Goal: Task Accomplishment & Management: Complete application form

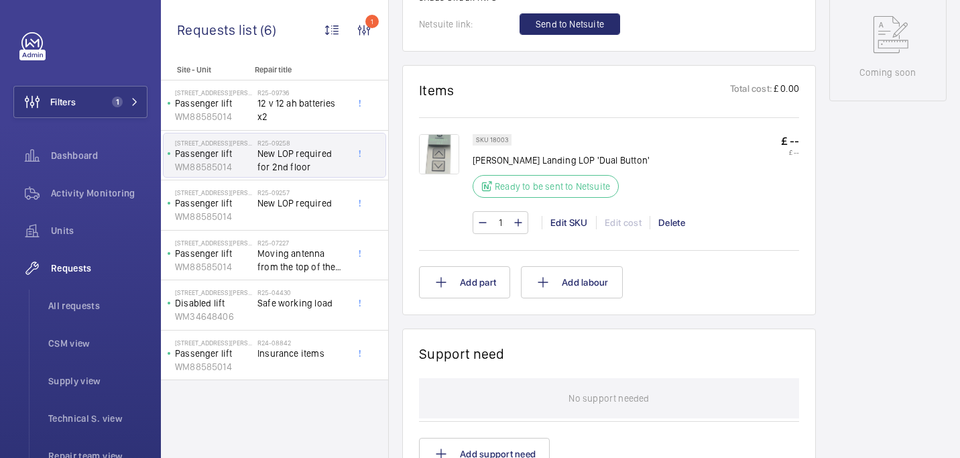
scroll to position [704, 0]
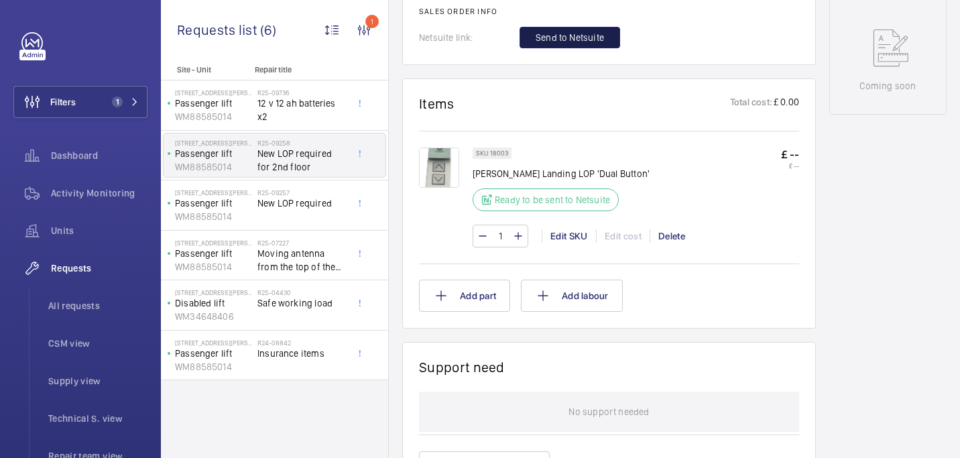
click at [547, 44] on span "Send to Netsuite" at bounding box center [569, 37] width 68 height 13
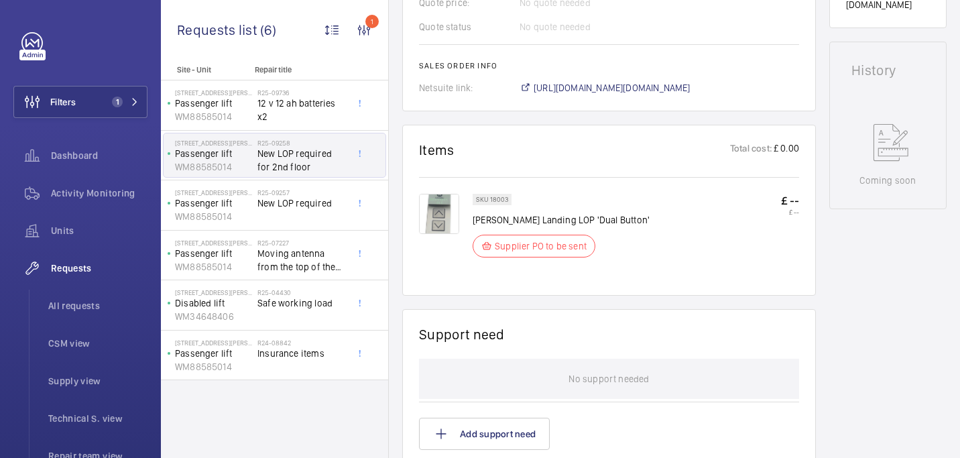
scroll to position [593, 0]
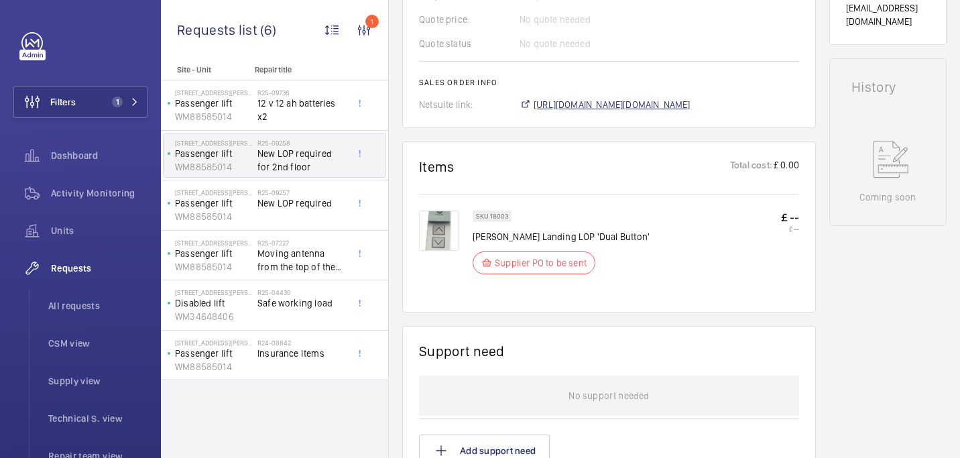
click at [559, 105] on span "https://6461500.app.netsuite.com/app/accounting/transactions/salesord.nl?id=290…" at bounding box center [611, 104] width 157 height 13
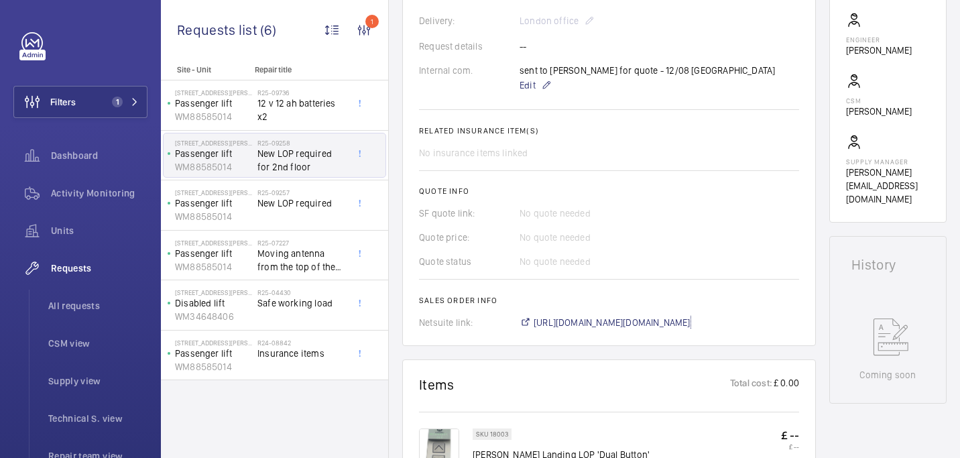
scroll to position [415, 0]
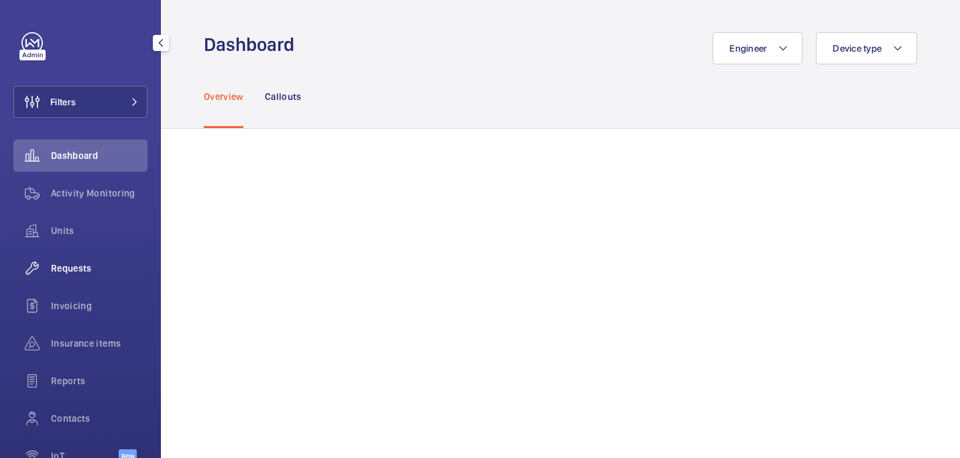
click at [75, 271] on span "Requests" at bounding box center [99, 267] width 97 height 13
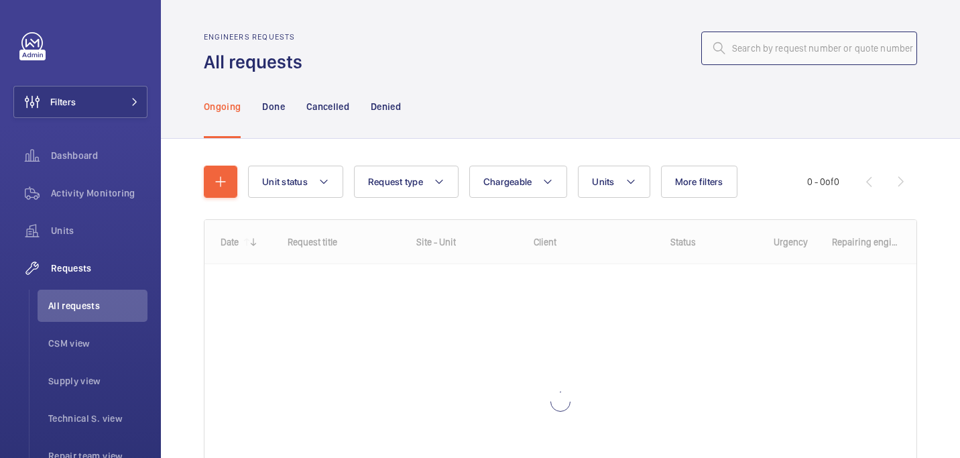
click at [794, 49] on input "text" at bounding box center [809, 48] width 216 height 34
paste input "R25-09817"
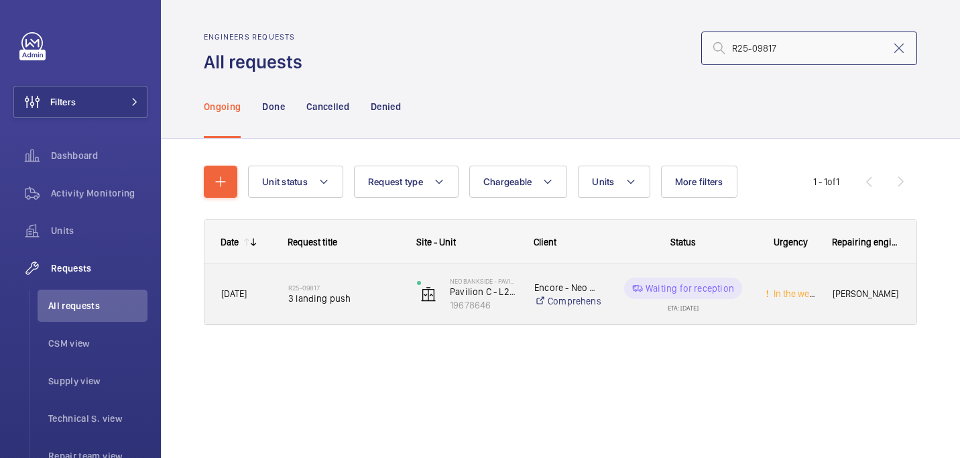
type input "R25-09817"
click at [352, 299] on span "3 landing push" at bounding box center [343, 298] width 111 height 13
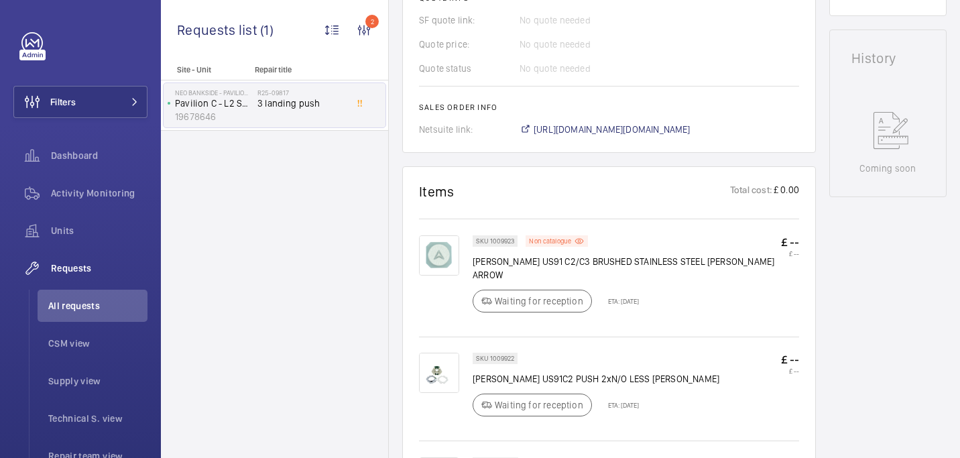
scroll to position [609, 0]
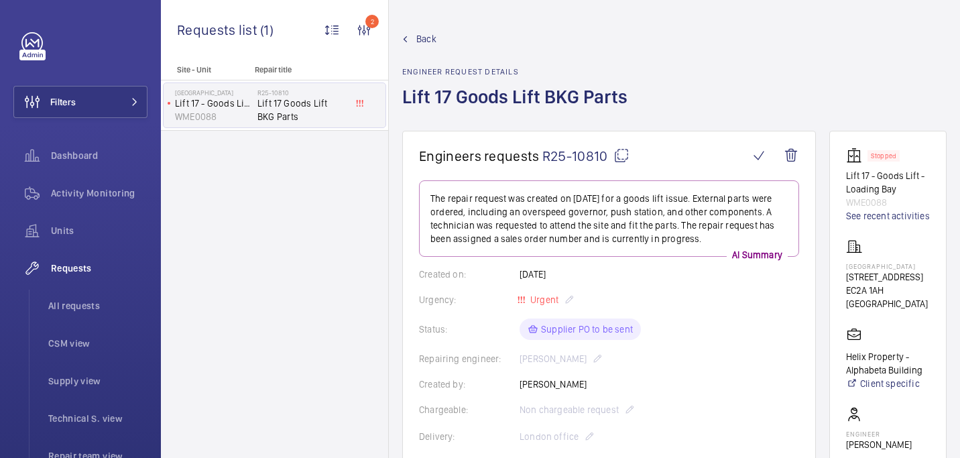
click at [868, 270] on p "Alphabeta Building" at bounding box center [888, 266] width 84 height 8
copy p "Alphabeta Building"
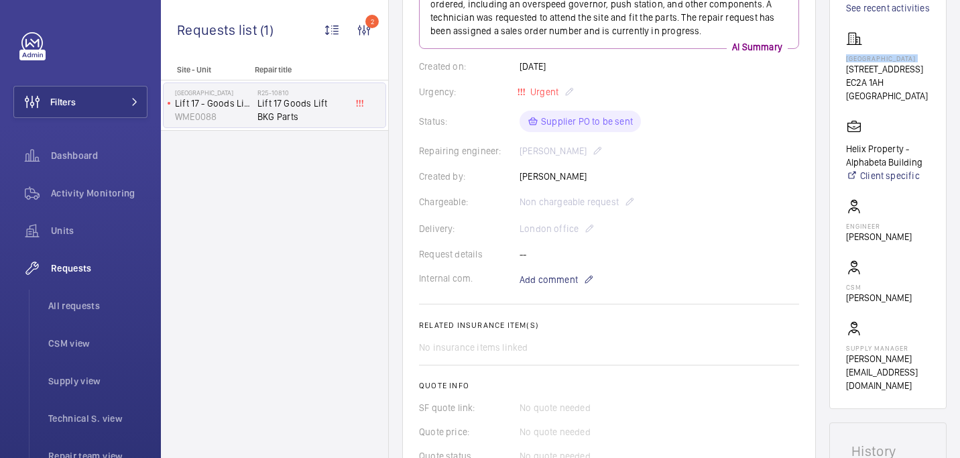
scroll to position [228, 0]
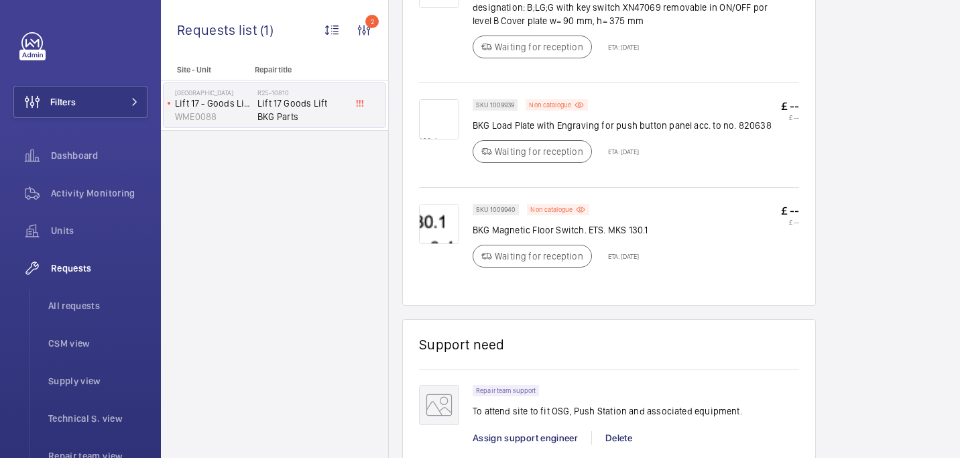
scroll to position [993, 0]
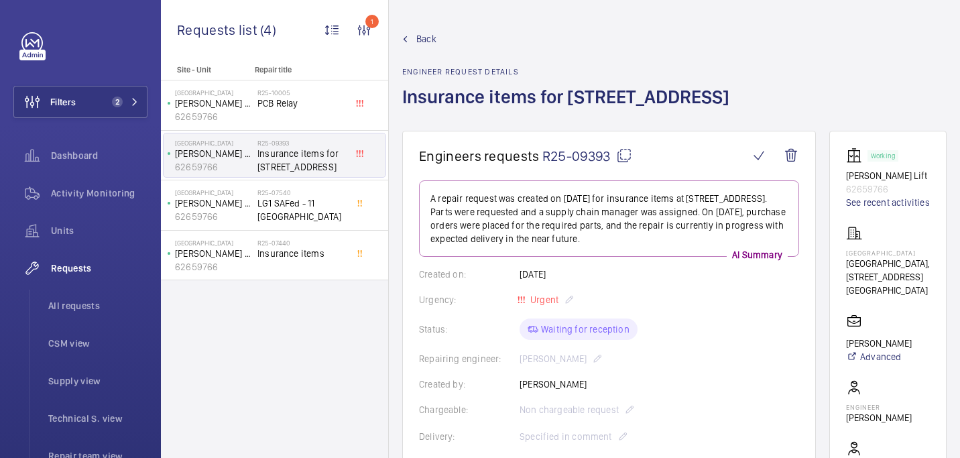
click at [881, 257] on p "Northdown House" at bounding box center [888, 253] width 84 height 8
click at [881, 257] on p "[GEOGRAPHIC_DATA]" at bounding box center [888, 253] width 84 height 8
copy p "[GEOGRAPHIC_DATA]"
click at [858, 283] on p "[GEOGRAPHIC_DATA], [STREET_ADDRESS]" at bounding box center [888, 270] width 84 height 27
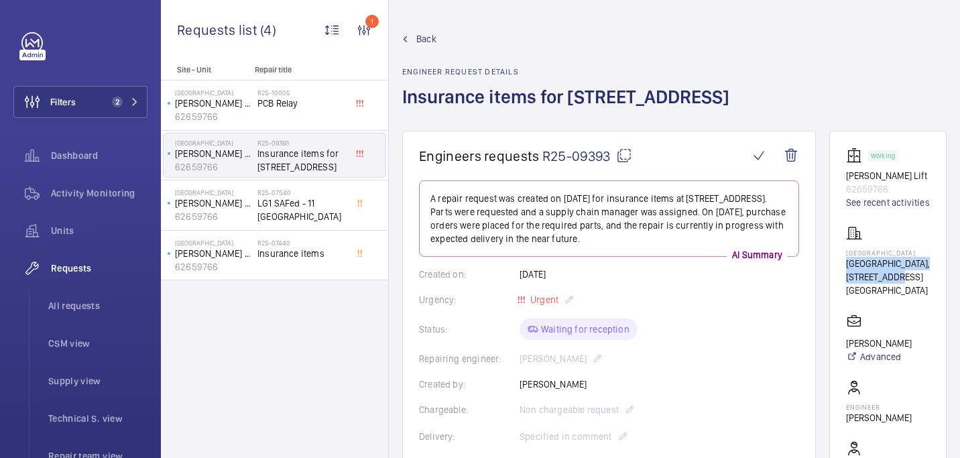
drag, startPoint x: 852, startPoint y: 275, endPoint x: 914, endPoint y: 293, distance: 64.1
click at [914, 293] on wm-front-card "Working Dopler Lift 62659766 See recent activities Northdown House Northdown Ho…" at bounding box center [887, 367] width 117 height 472
click at [897, 297] on p "[GEOGRAPHIC_DATA]" at bounding box center [888, 289] width 84 height 13
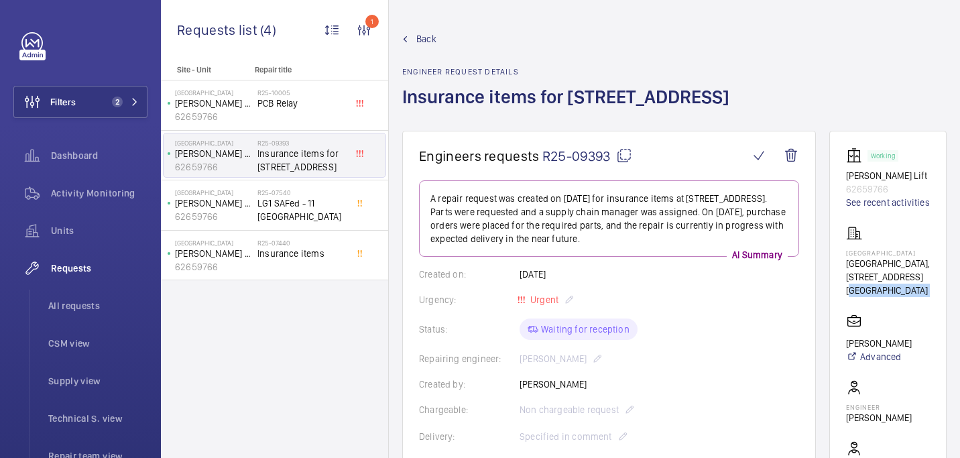
click at [897, 297] on p "[GEOGRAPHIC_DATA]" at bounding box center [888, 289] width 84 height 13
click at [871, 283] on p "[GEOGRAPHIC_DATA], [STREET_ADDRESS]" at bounding box center [888, 270] width 84 height 27
click at [857, 276] on p "[GEOGRAPHIC_DATA], [STREET_ADDRESS]" at bounding box center [888, 270] width 84 height 27
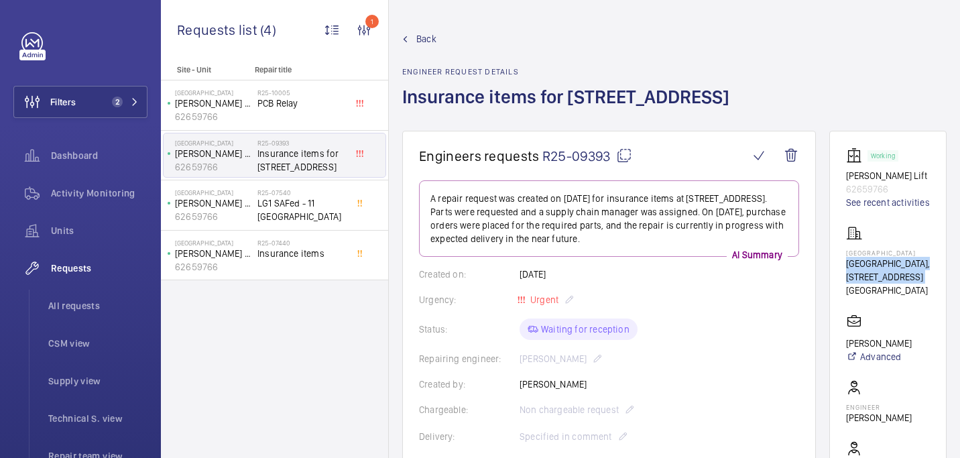
click at [857, 276] on p "[GEOGRAPHIC_DATA], [STREET_ADDRESS]" at bounding box center [888, 270] width 84 height 27
copy p "[GEOGRAPHIC_DATA], [STREET_ADDRESS]"
click at [873, 186] on p "62659766" at bounding box center [888, 188] width 84 height 13
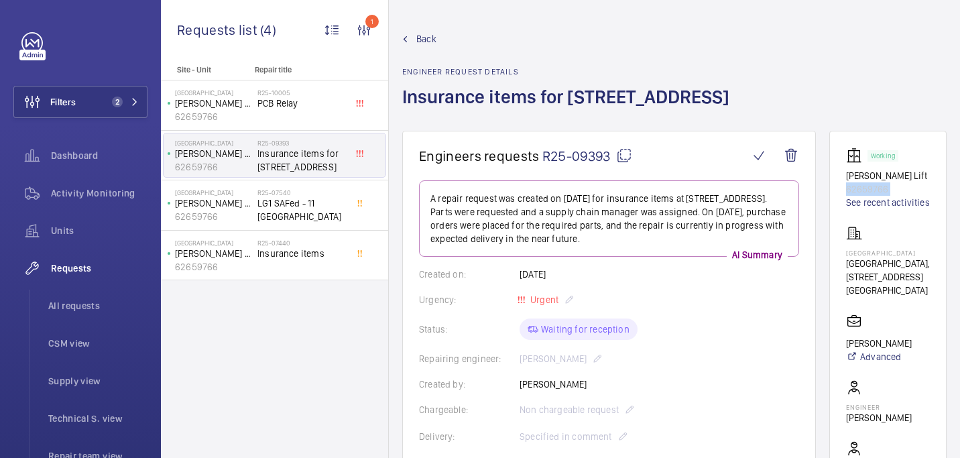
click at [873, 186] on p "62659766" at bounding box center [888, 188] width 84 height 13
copy p "62659766"
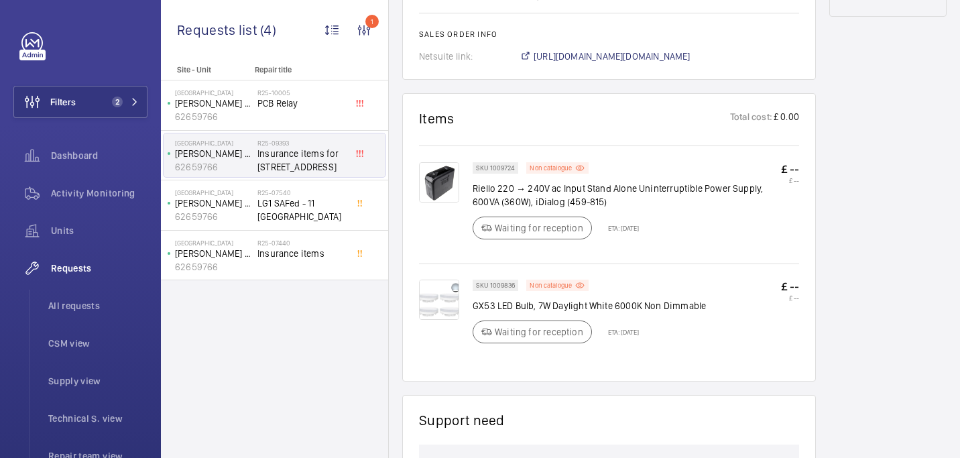
scroll to position [812, 0]
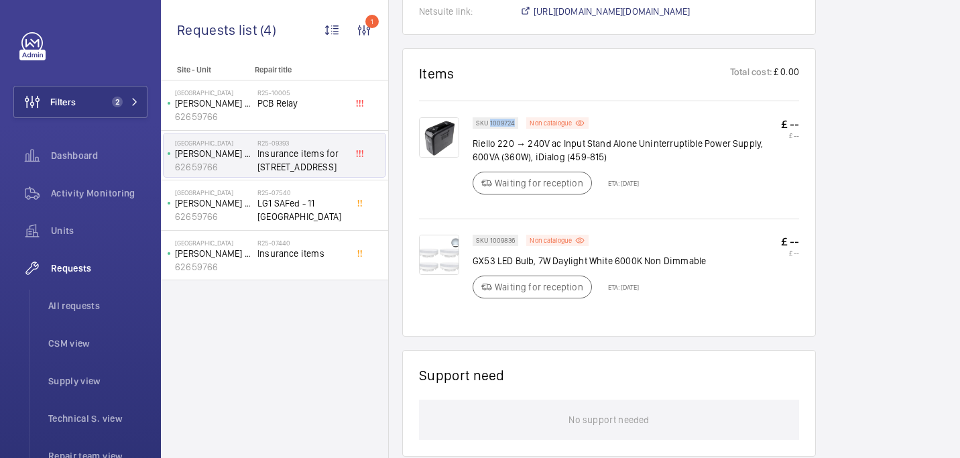
drag, startPoint x: 489, startPoint y: 125, endPoint x: 517, endPoint y: 125, distance: 28.8
click at [517, 125] on div "SKU 1009724" at bounding box center [495, 122] width 46 height 11
copy p "1009724"
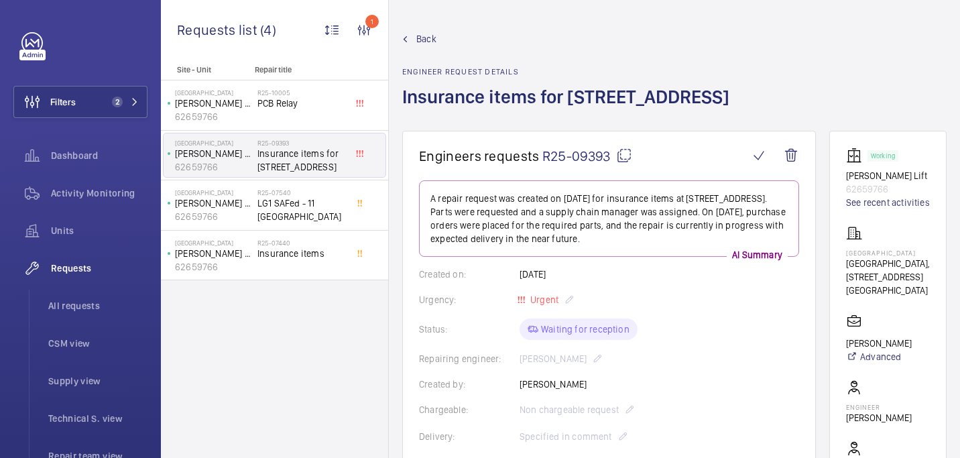
click at [621, 153] on mat-icon at bounding box center [624, 155] width 16 height 16
copy p "1009724"
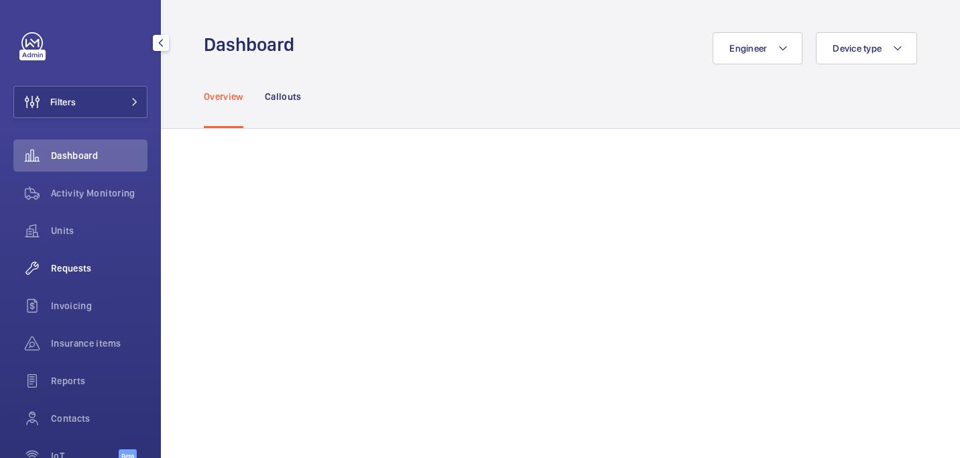
click at [108, 274] on span "Requests" at bounding box center [99, 267] width 97 height 13
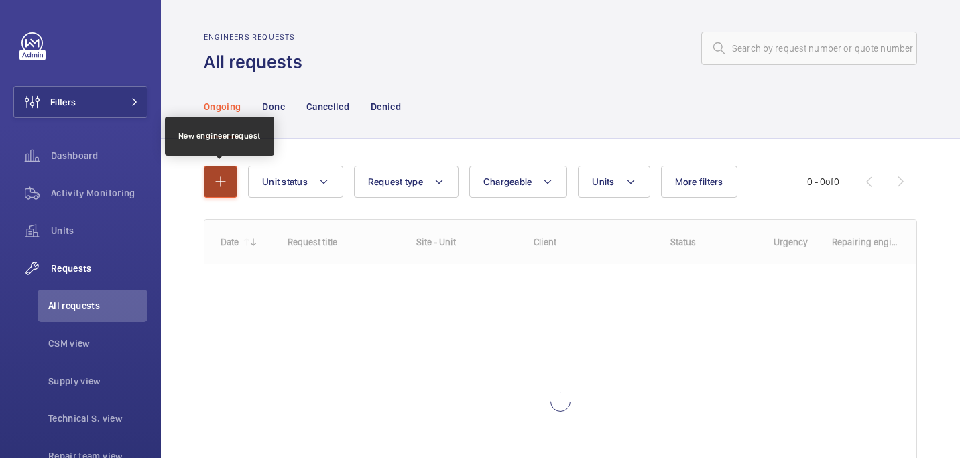
click at [212, 175] on mat-icon "button" at bounding box center [220, 182] width 16 height 16
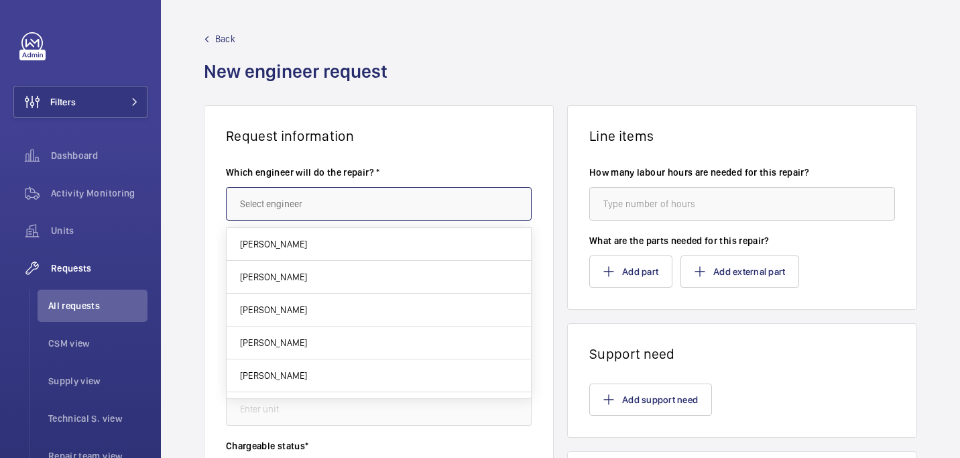
click at [306, 201] on input "text" at bounding box center [379, 204] width 306 height 34
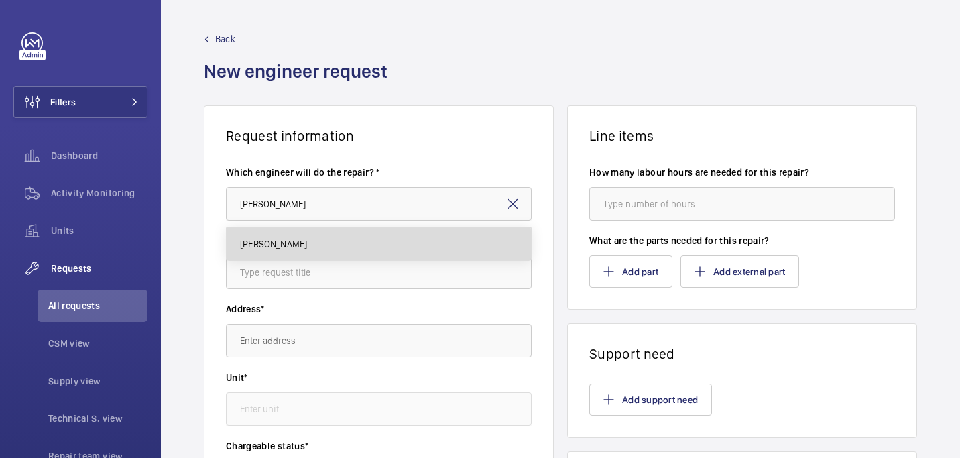
click at [296, 247] on mat-option "[PERSON_NAME]" at bounding box center [379, 244] width 304 height 32
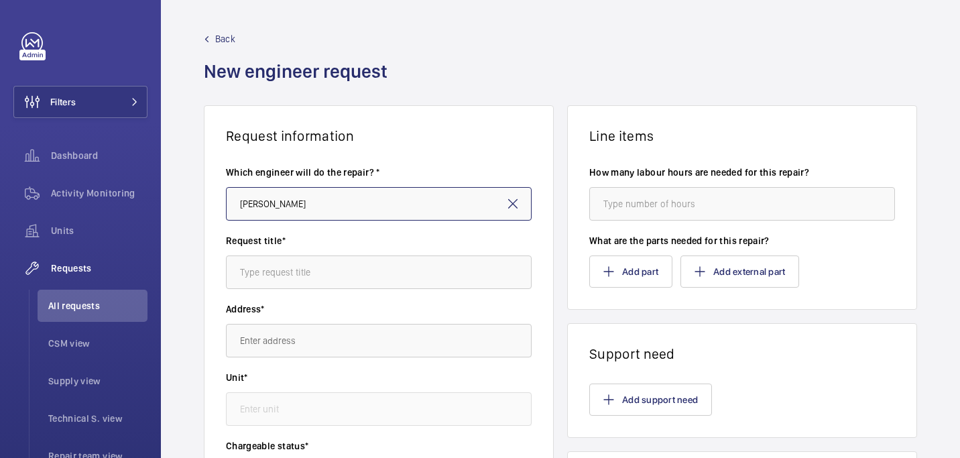
type input "[PERSON_NAME]"
click at [281, 274] on input "text" at bounding box center [379, 272] width 306 height 34
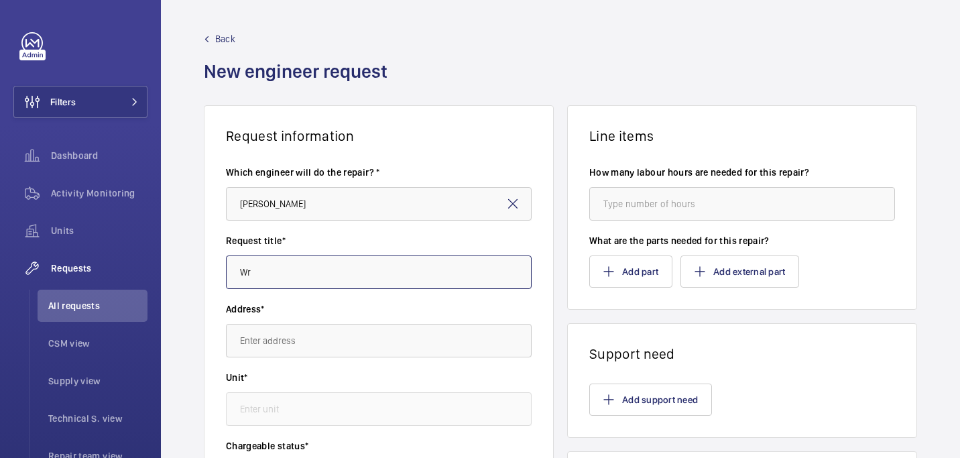
type input "W"
type input "UPS"
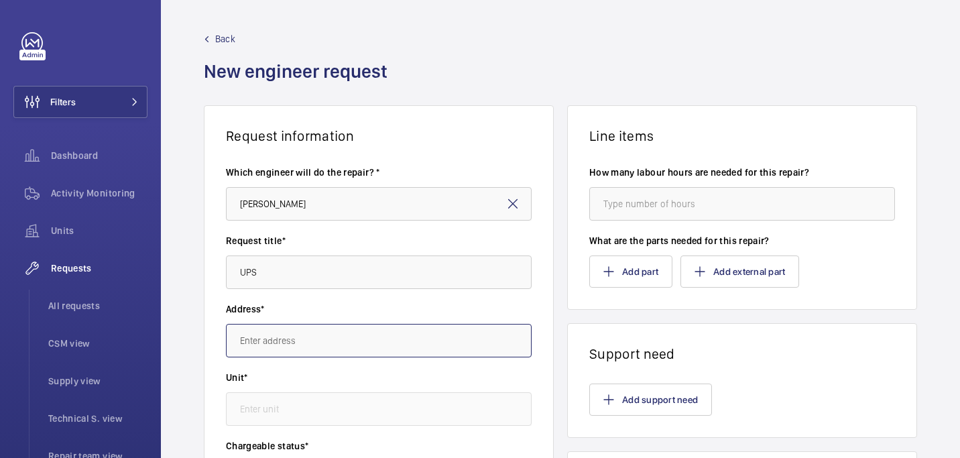
click at [296, 332] on input "text" at bounding box center [379, 341] width 306 height 34
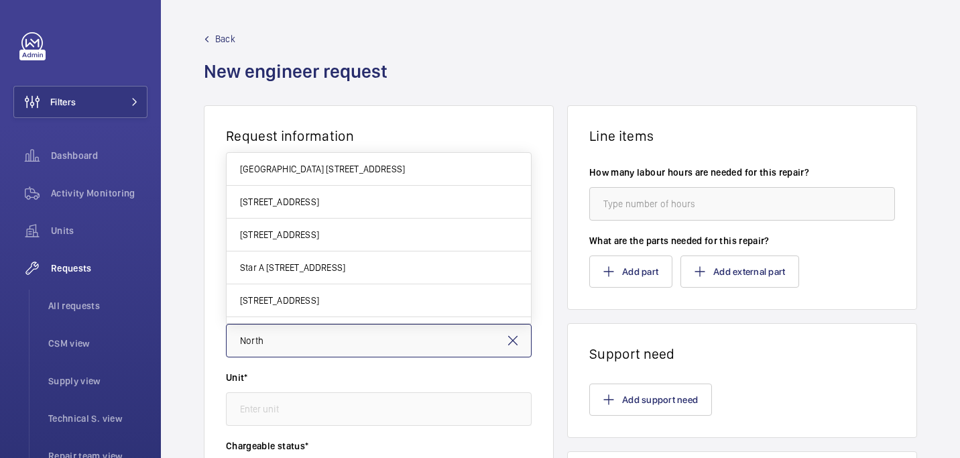
type input "North"
click at [310, 338] on input "North" at bounding box center [379, 341] width 306 height 34
paste input "[GEOGRAPHIC_DATA], [STREET_ADDRESS]"
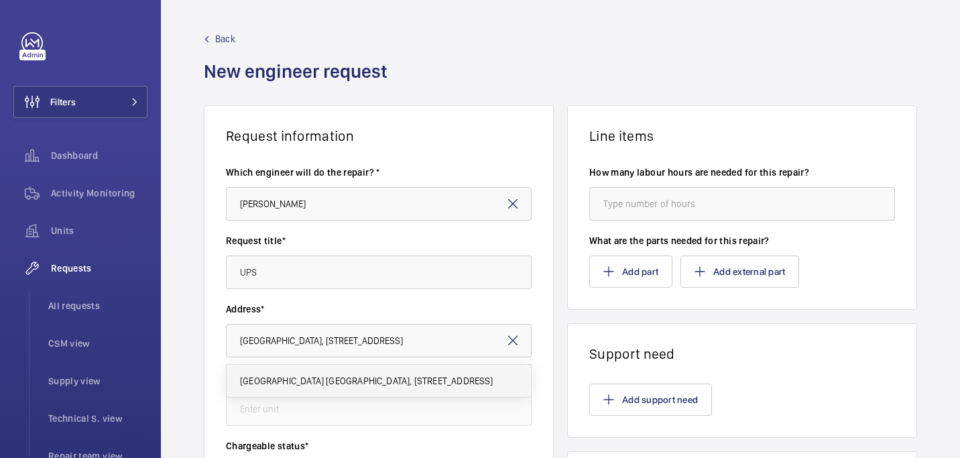
click at [395, 379] on span "Northdown House Northdown House, 11-21 Northdown Street, N1 8BN LONDON" at bounding box center [366, 380] width 253 height 13
type input "Northdown House Northdown House, 11-21 Northdown Street, N1 8BN LONDON"
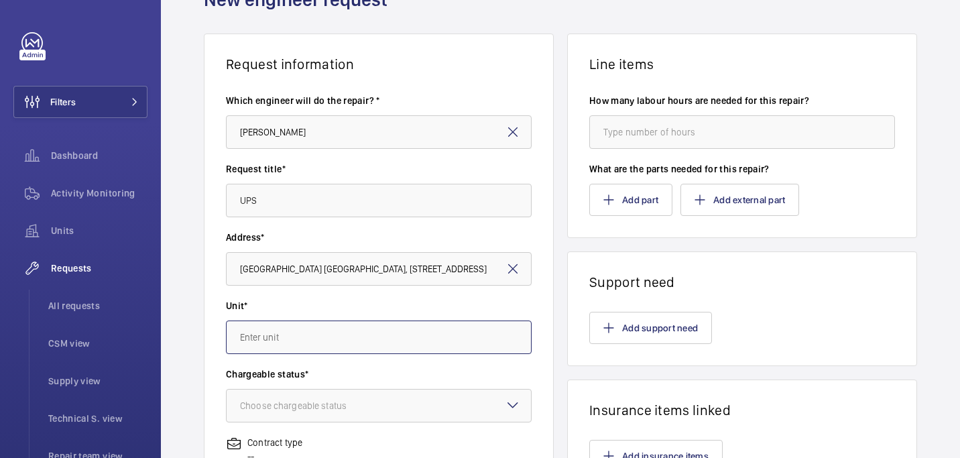
click at [296, 332] on input "text" at bounding box center [379, 337] width 306 height 34
paste input "62659766"
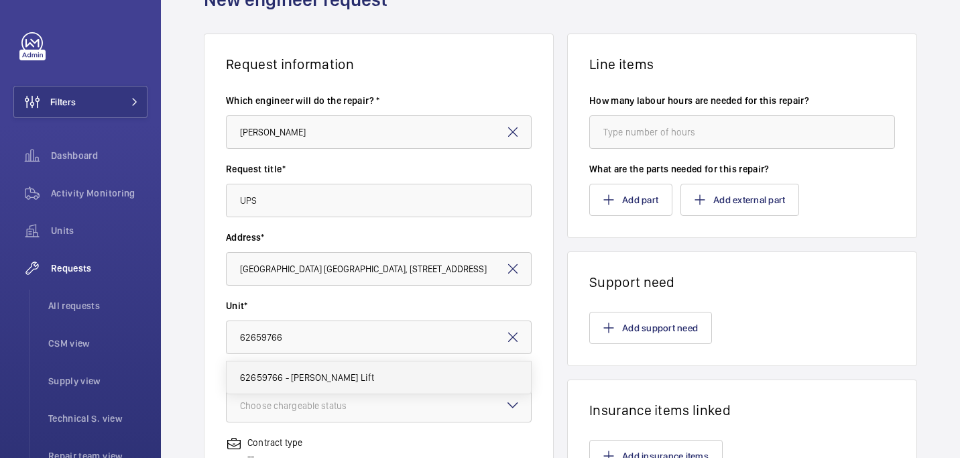
click at [310, 373] on span "62659766 - Dopler Lift" at bounding box center [307, 377] width 134 height 13
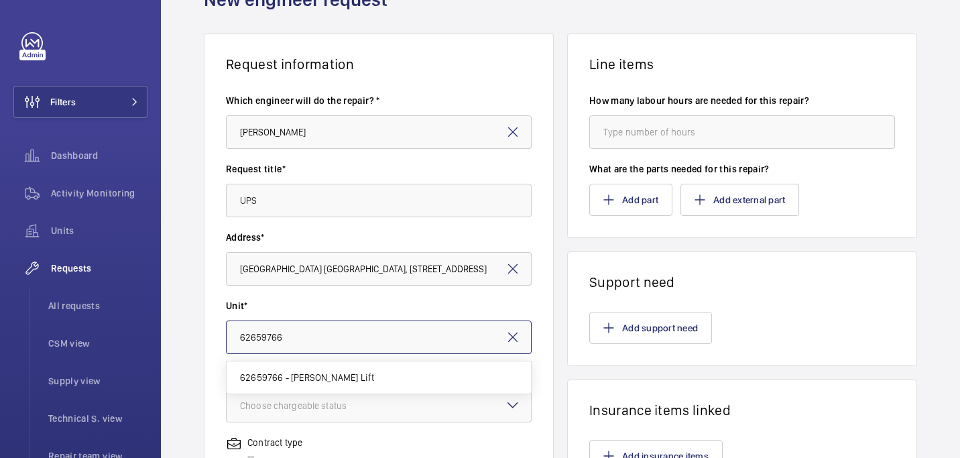
type input "62659766 - Dopler Lift"
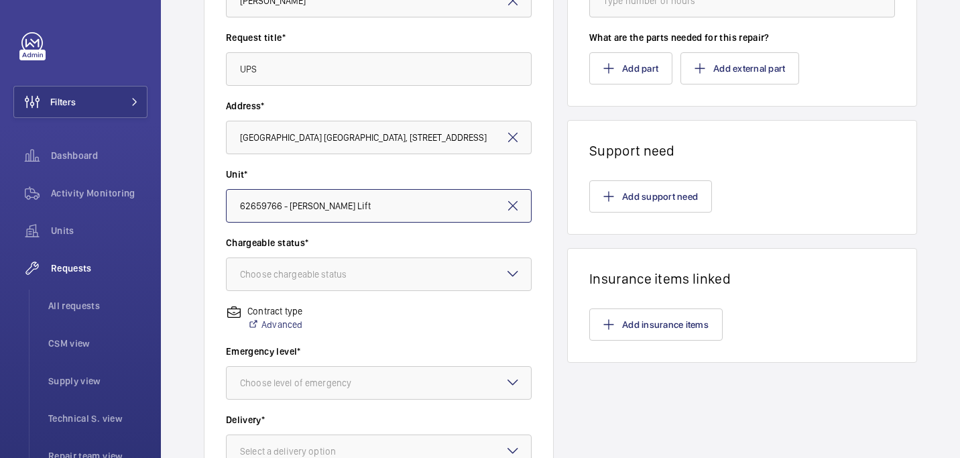
scroll to position [231, 0]
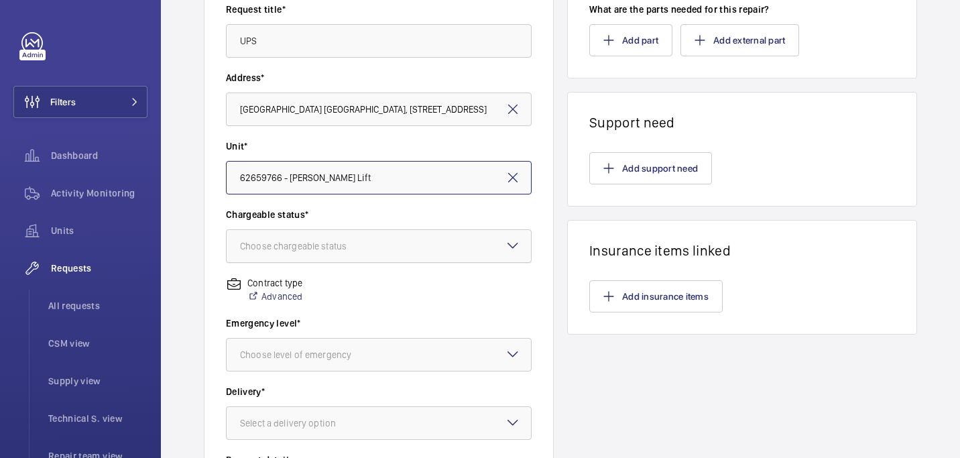
click at [288, 246] on div "Choose chargeable status" at bounding box center [310, 245] width 140 height 13
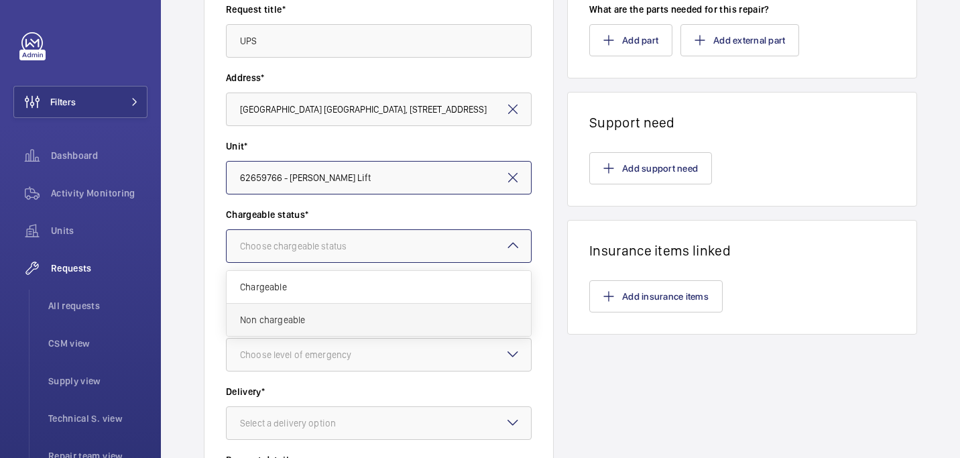
click at [283, 320] on span "Non chargeable" at bounding box center [378, 319] width 277 height 13
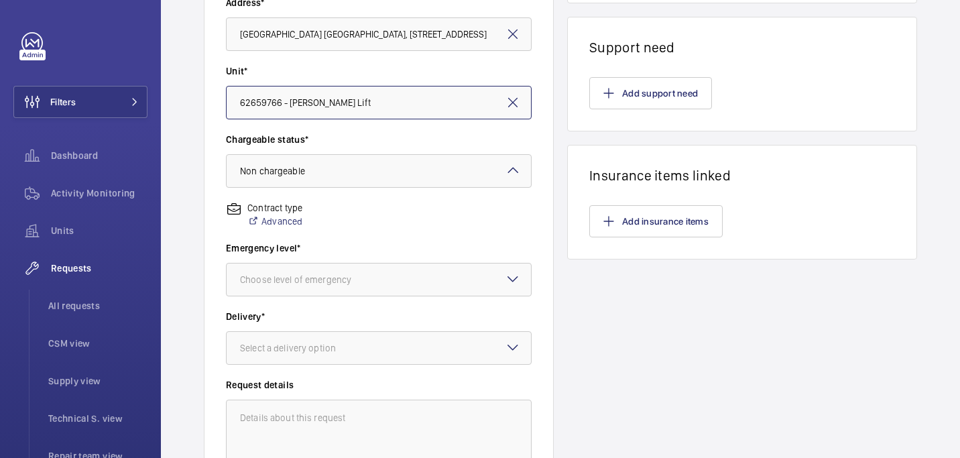
scroll to position [308, 0]
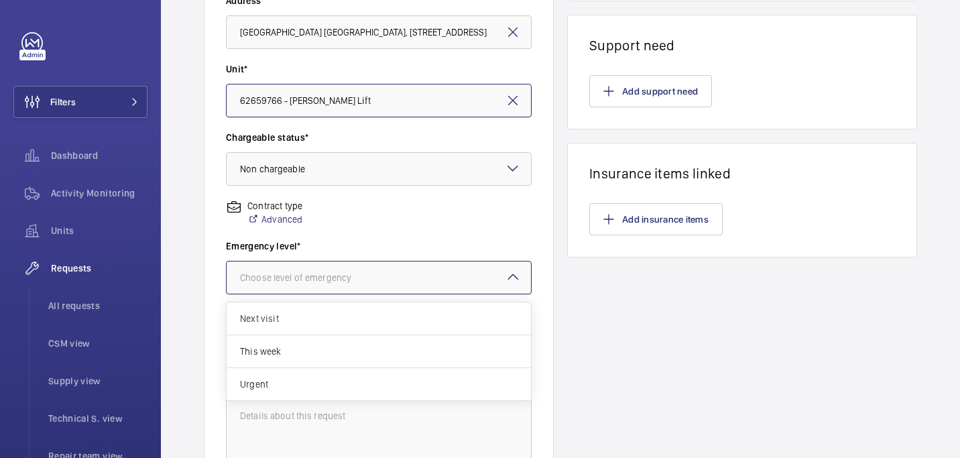
click at [274, 282] on div "Choose level of emergency" at bounding box center [312, 277] width 145 height 13
click at [283, 315] on span "Next visit" at bounding box center [378, 318] width 277 height 13
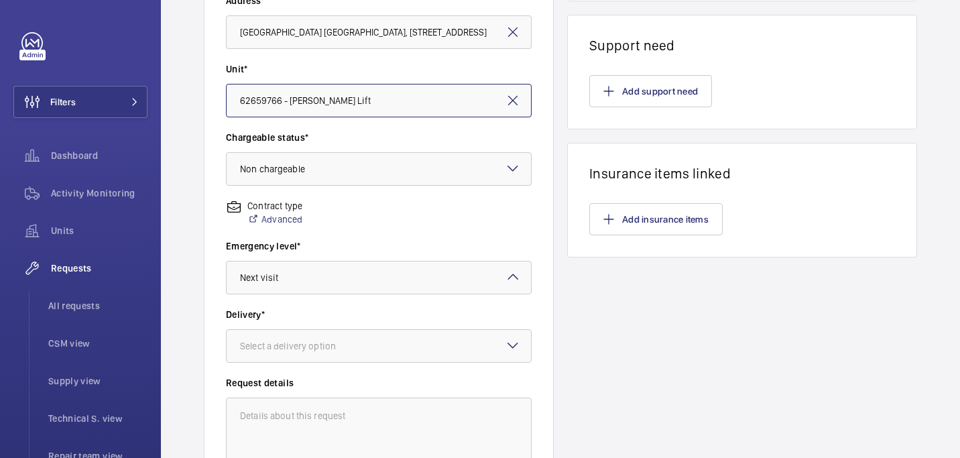
scroll to position [456, 0]
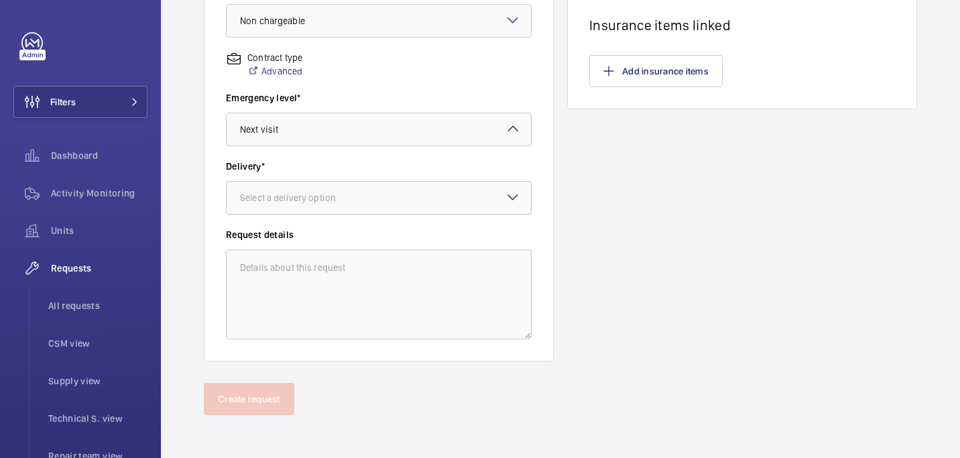
click at [257, 200] on div "Select a delivery option" at bounding box center [304, 197] width 129 height 13
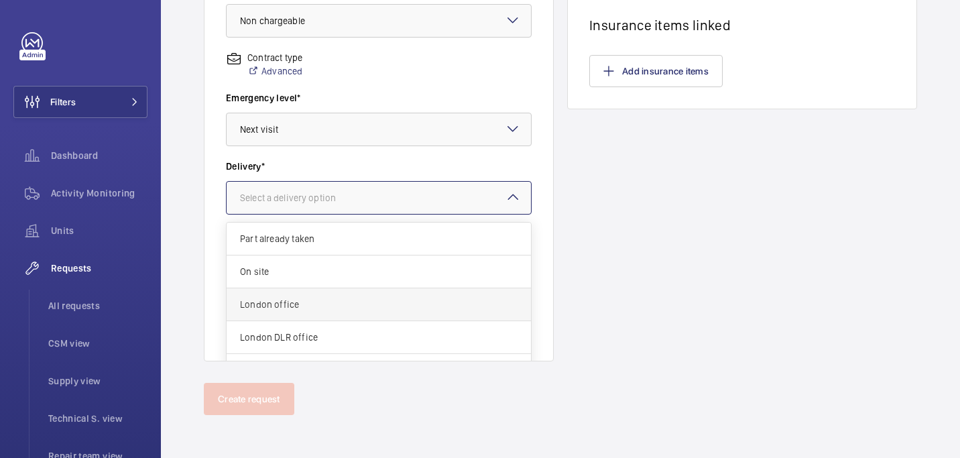
click at [277, 305] on span "London office" at bounding box center [378, 304] width 277 height 13
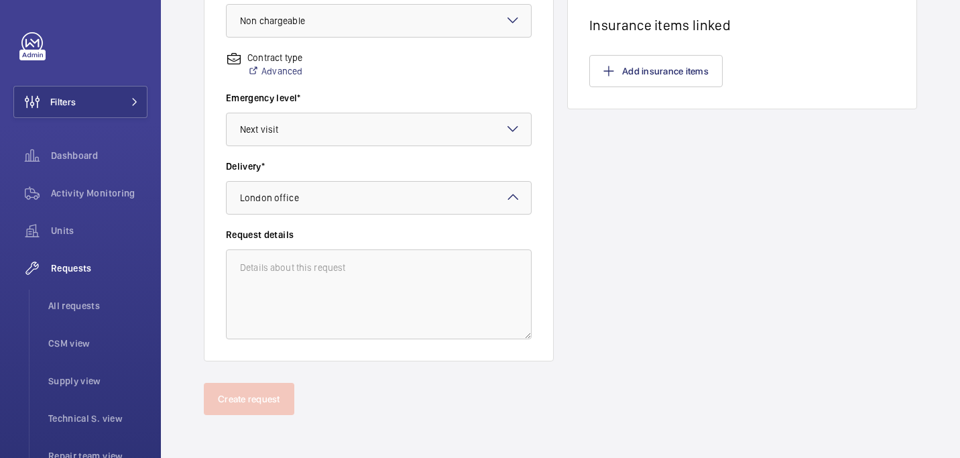
scroll to position [0, 0]
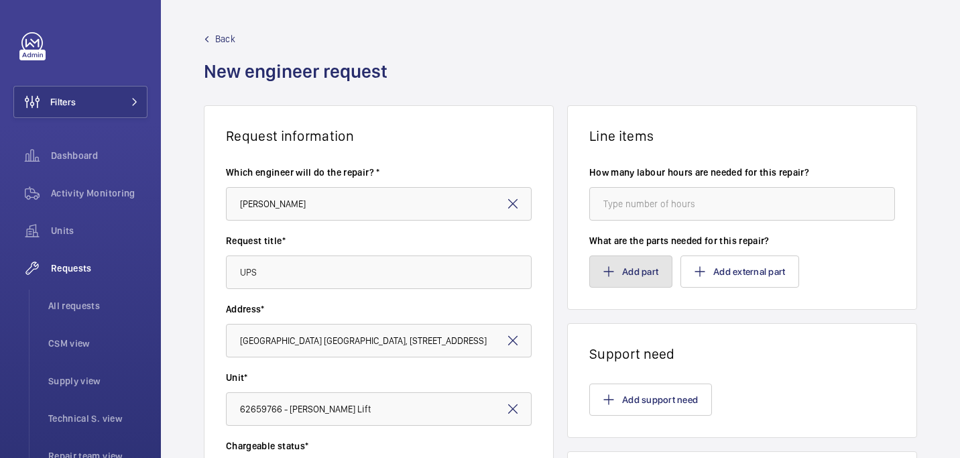
click at [639, 267] on button "Add part" at bounding box center [630, 271] width 83 height 32
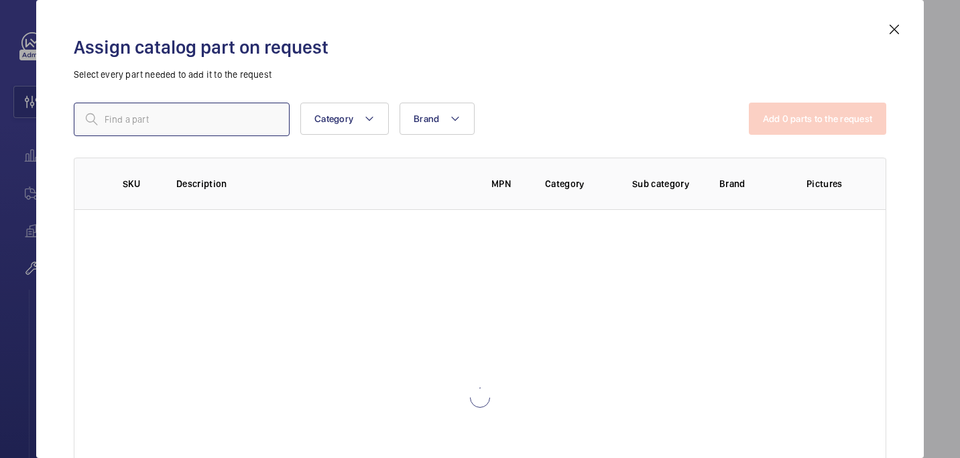
click at [214, 116] on input "text" at bounding box center [182, 120] width 216 height 34
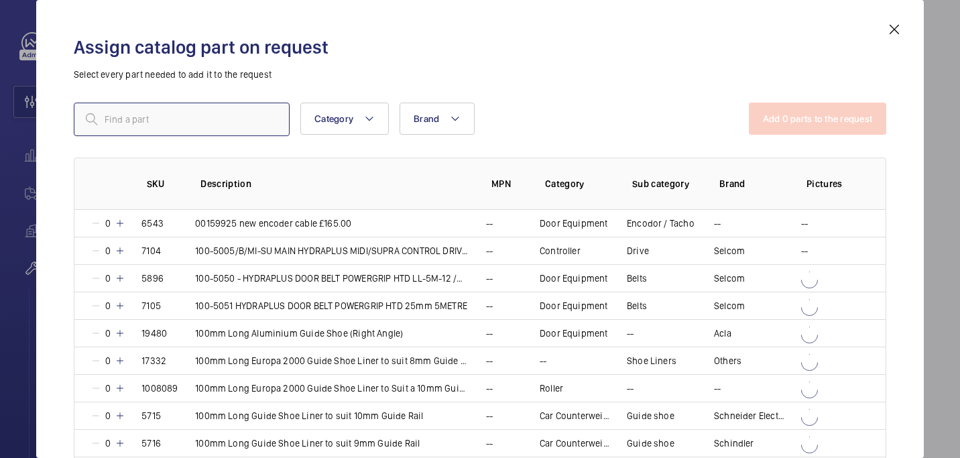
paste input "1009724"
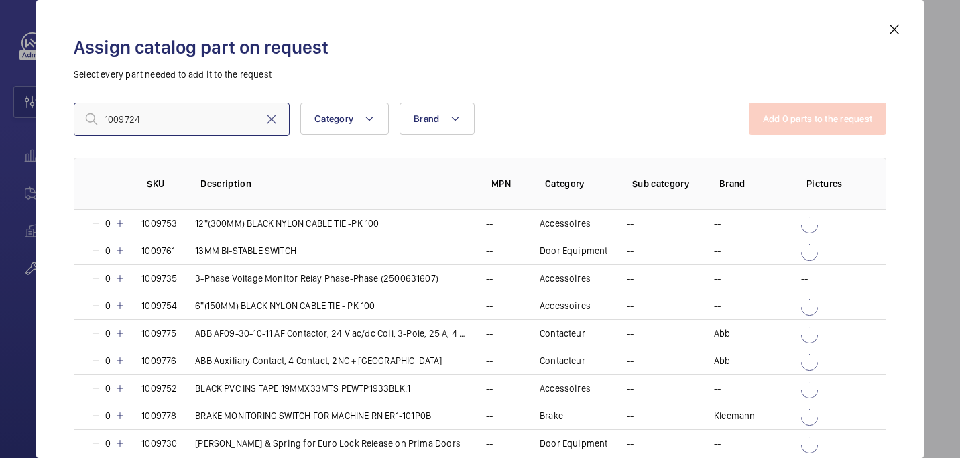
click at [109, 125] on input "1009724" at bounding box center [182, 120] width 216 height 34
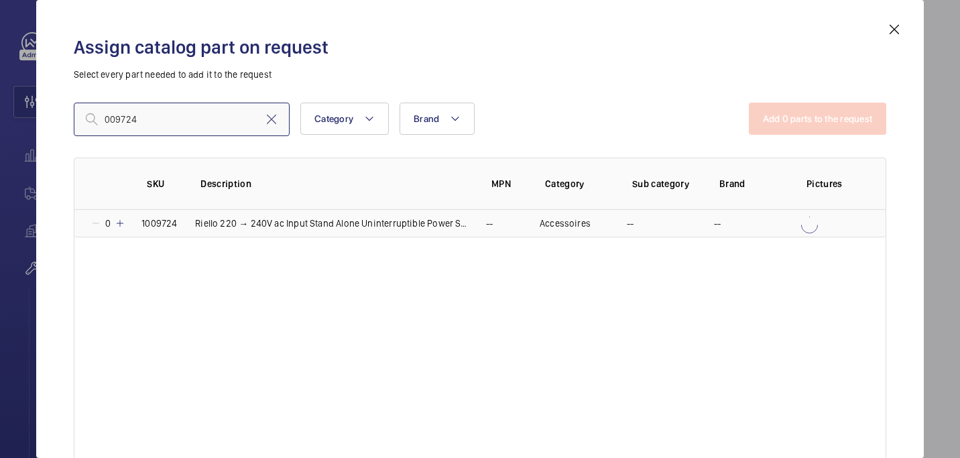
type input "009724"
click at [119, 219] on mat-icon at bounding box center [120, 223] width 11 height 11
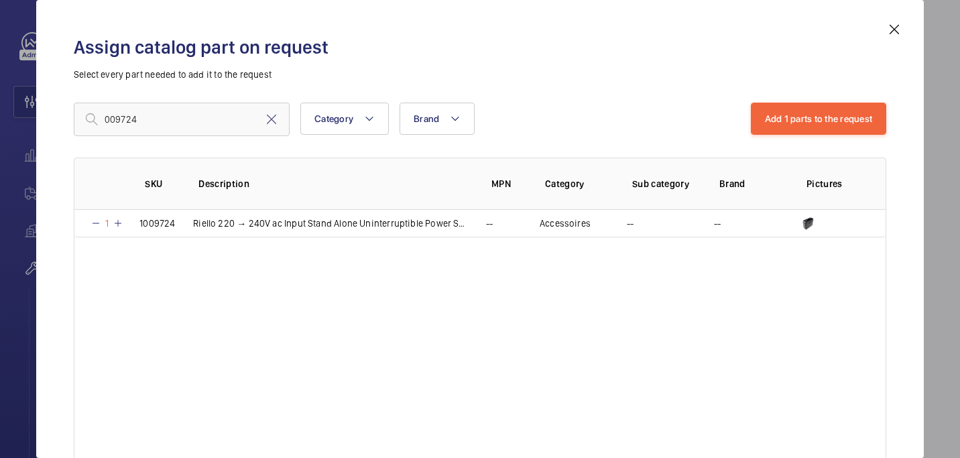
click at [788, 140] on div "009724 Category Brand More filters Reset all filters Add 1 parts to the request…" at bounding box center [480, 270] width 812 height 335
click at [786, 130] on button "Add 1 parts to the request" at bounding box center [819, 119] width 136 height 32
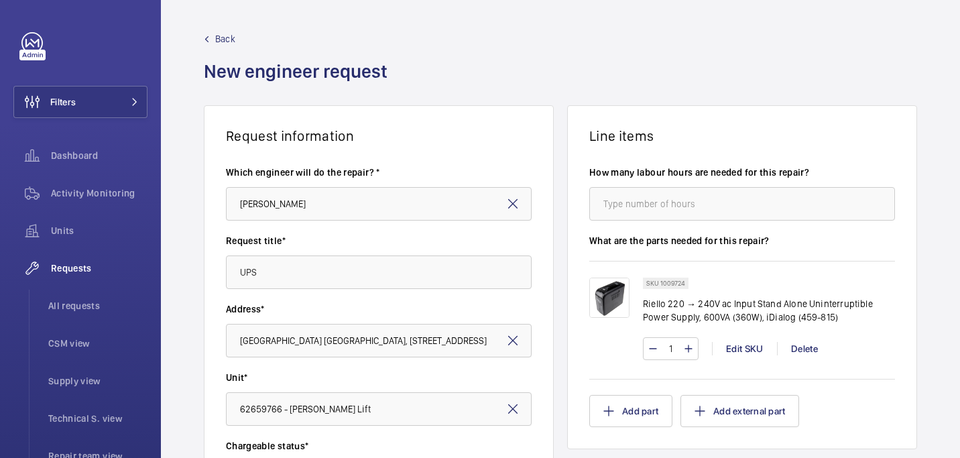
scroll to position [456, 0]
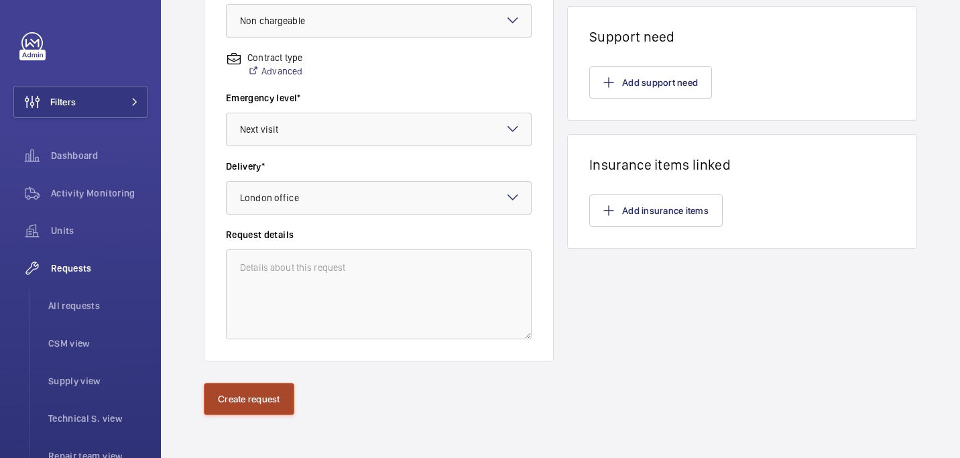
click at [263, 393] on button "Create request" at bounding box center [249, 399] width 90 height 32
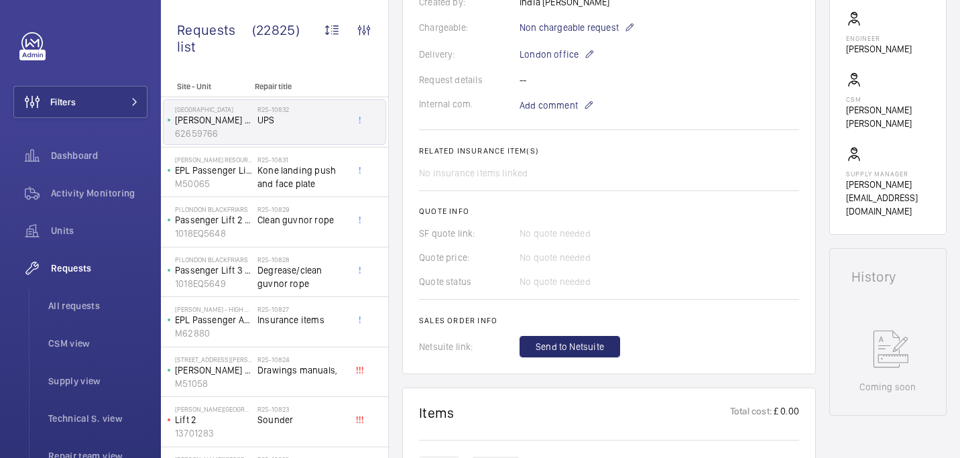
scroll to position [369, 0]
click at [558, 109] on span "Add comment" at bounding box center [548, 104] width 58 height 13
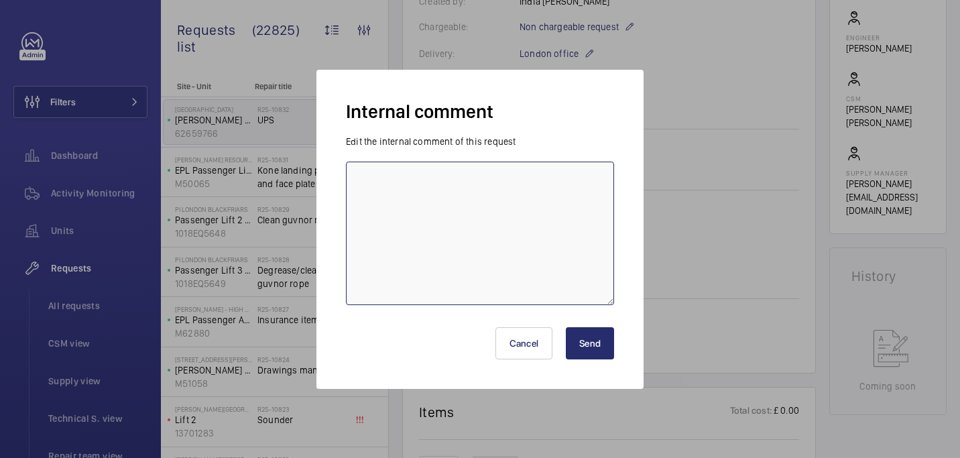
click at [503, 219] on textarea at bounding box center [480, 233] width 268 height 143
paste textarea "R25-09393"
click at [434, 183] on textarea "Wrong UPS ordred in orgiianl request (R25-09393)" at bounding box center [480, 233] width 268 height 143
click at [470, 180] on textarea "Wrong UPS sent in orgiianl request (R25-09393)" at bounding box center [480, 233] width 268 height 143
click at [565, 184] on textarea "Wrong UPS sent in orginal request (R25-09393)" at bounding box center [480, 233] width 268 height 143
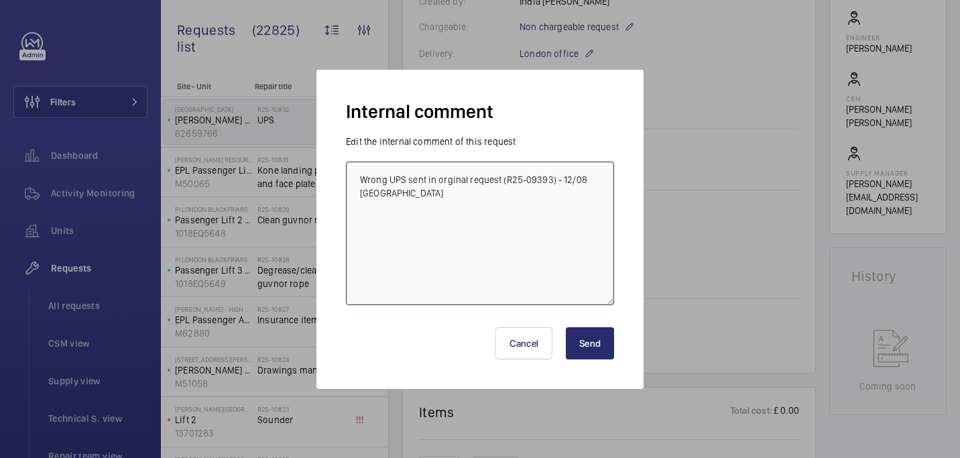
click at [467, 183] on textarea "Wrong UPS sent in orginal request (R25-09393) - 12/08 india" at bounding box center [480, 233] width 268 height 143
paste textarea "original"
click at [367, 180] on textarea "Wrong UPS sent in original request (R25-09393) - 12/08 india" at bounding box center [480, 233] width 268 height 143
type textarea "Wrong UPS sent in original request (R25-09393) - 12/08 india"
click at [598, 350] on button "Send" at bounding box center [590, 343] width 48 height 32
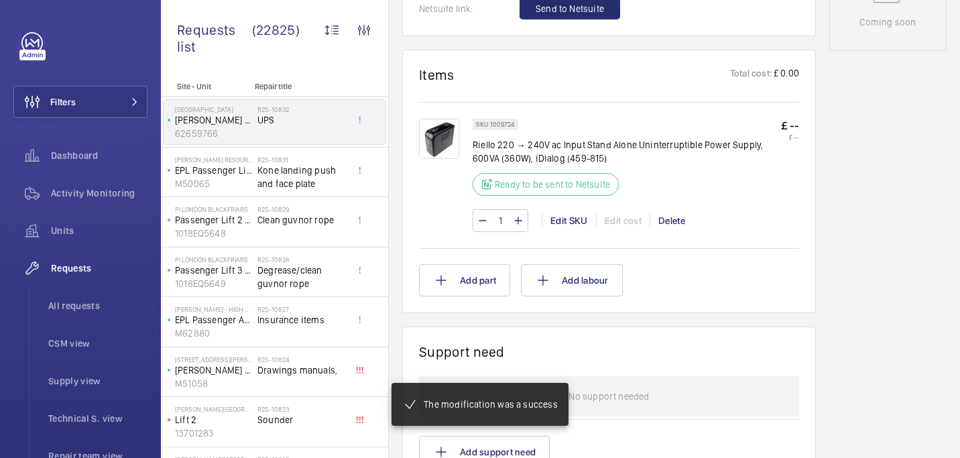
scroll to position [732, 0]
click at [536, 16] on span "Send to Netsuite" at bounding box center [569, 9] width 68 height 13
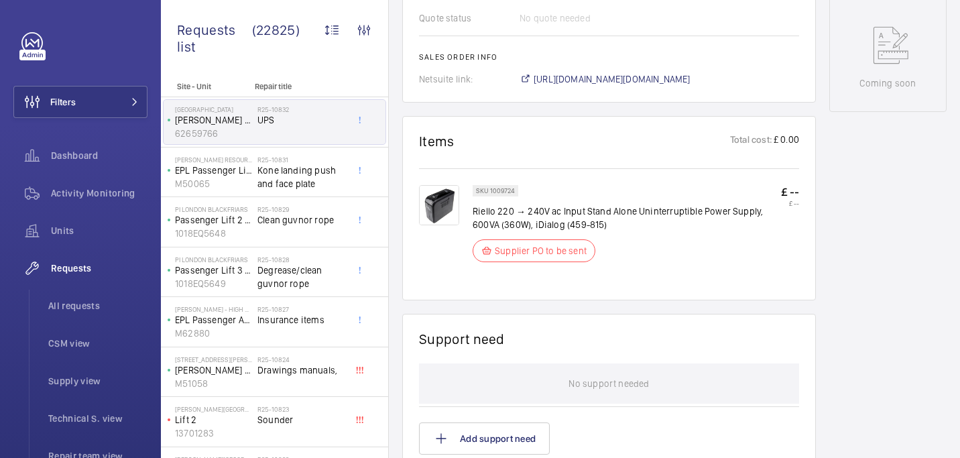
scroll to position [686, 0]
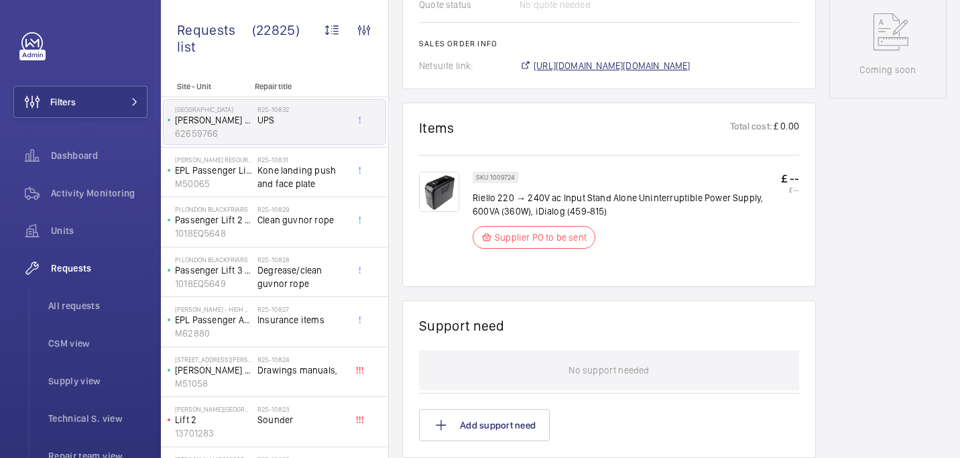
click at [568, 59] on span "https://6461500.app.netsuite.com/app/accounting/transactions/salesord.nl?id=290…" at bounding box center [611, 65] width 157 height 13
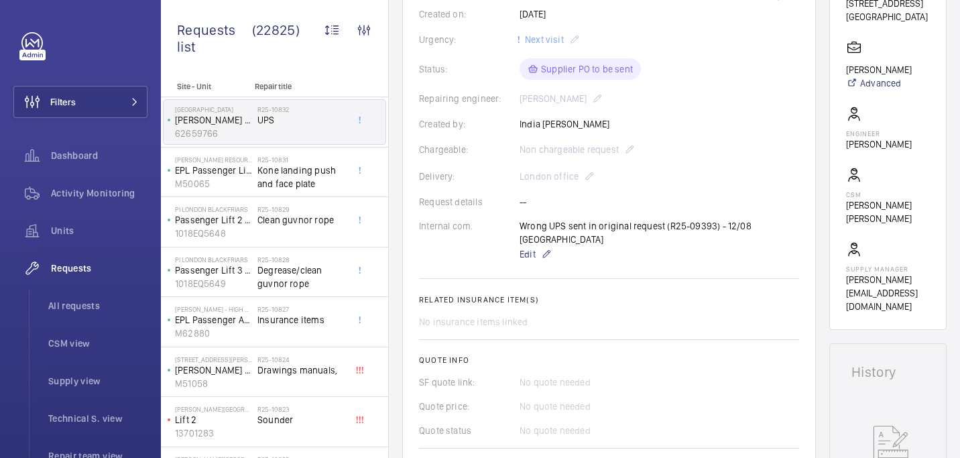
scroll to position [289, 0]
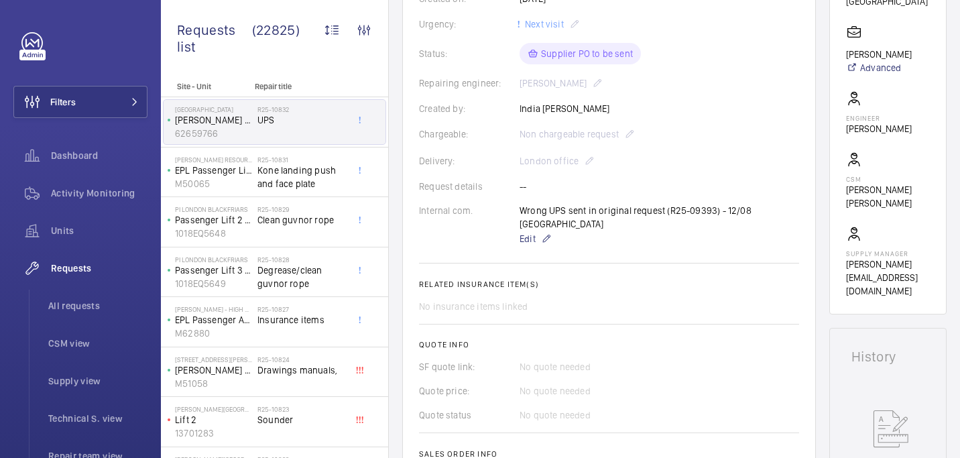
drag, startPoint x: 665, startPoint y: 210, endPoint x: 713, endPoint y: 212, distance: 47.6
click at [713, 212] on div "Wrong UPS sent in original request (R25-09393) - 12/08 india Edit" at bounding box center [658, 225] width 279 height 43
copy p "R25-09393"
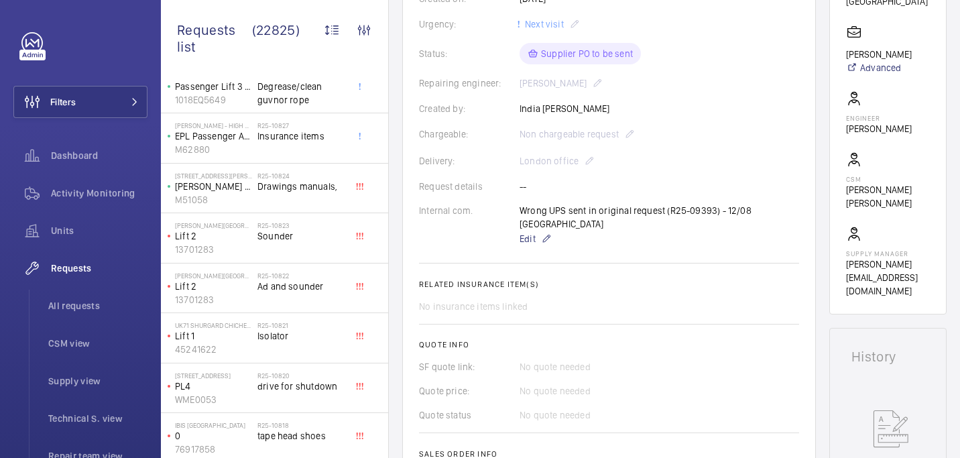
scroll to position [202, 0]
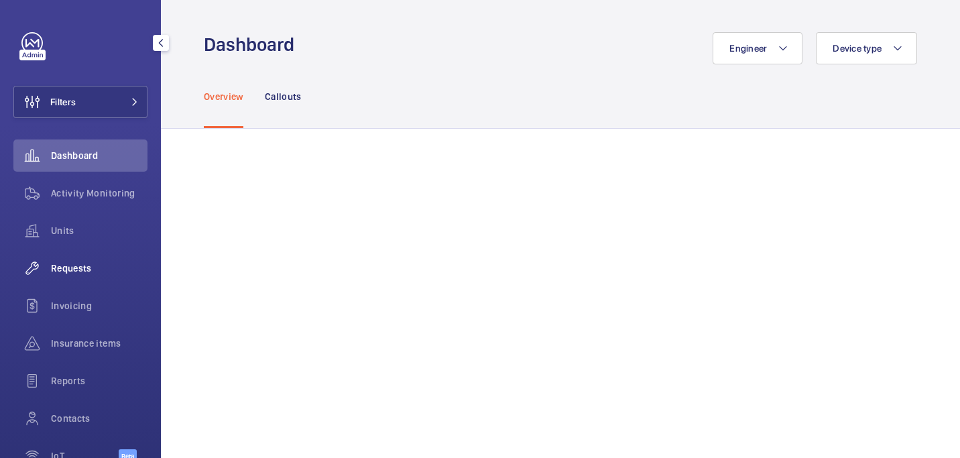
click at [90, 261] on span "Requests" at bounding box center [99, 267] width 97 height 13
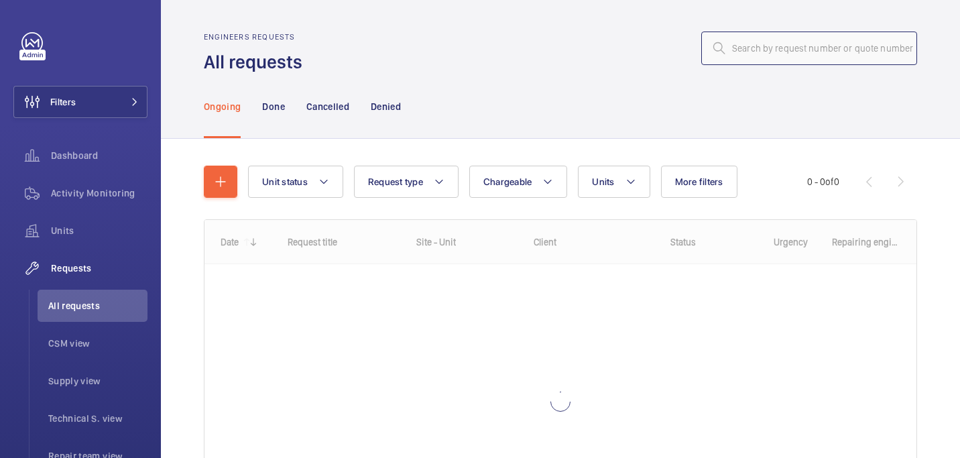
click at [757, 34] on input "text" at bounding box center [809, 48] width 216 height 34
paste input "R25-09393"
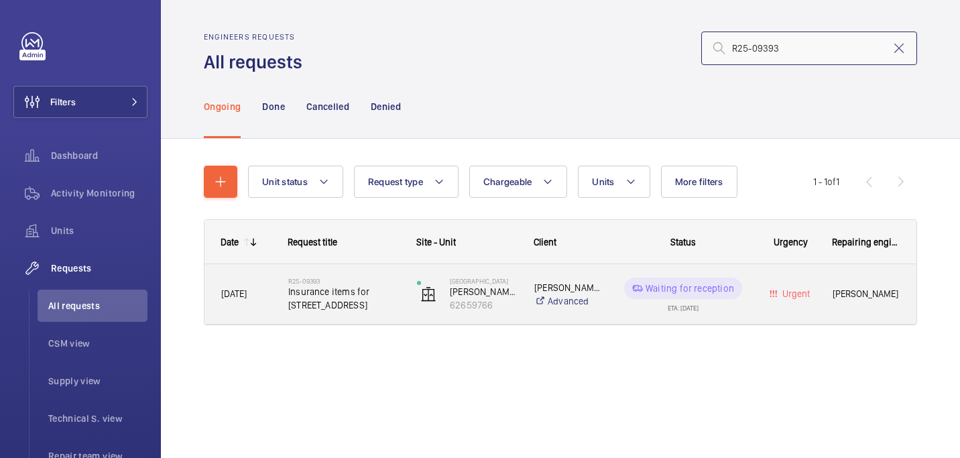
type input "R25-09393"
click at [327, 302] on span "Insurance items for 11-20 Northdown Street" at bounding box center [343, 298] width 111 height 27
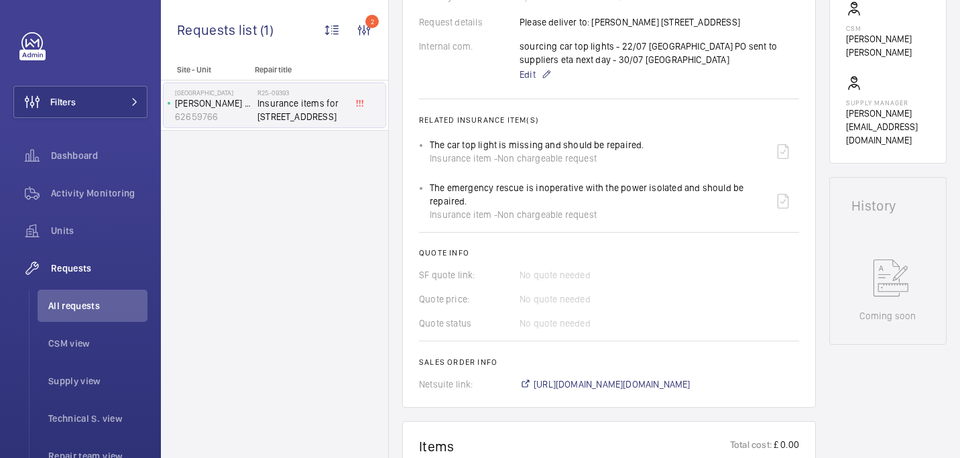
scroll to position [282, 0]
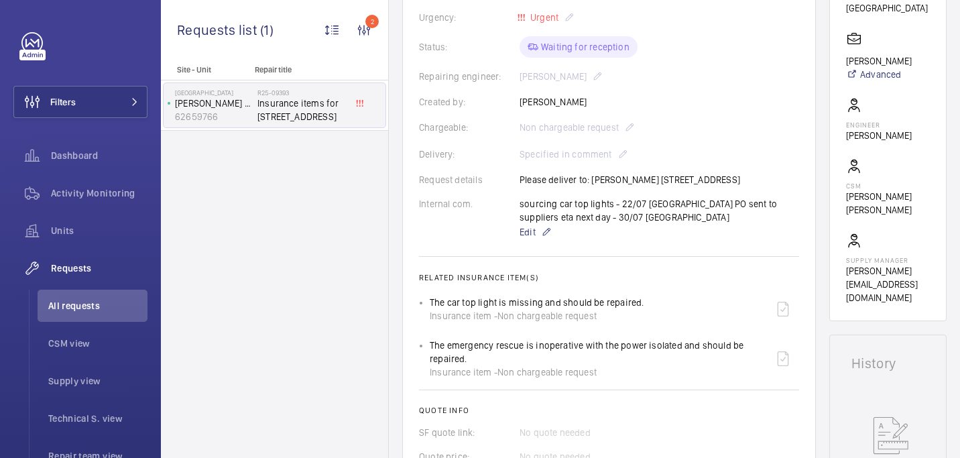
drag, startPoint x: 592, startPoint y: 180, endPoint x: 787, endPoint y: 186, distance: 195.8
click at [787, 186] on div "Request details Please deliver to: Clark Walters 50 Belfont Walk London N7 0SN" at bounding box center [609, 179] width 380 height 13
copy p "Clark Walters 50 Belfont Walk London N7 0SN"
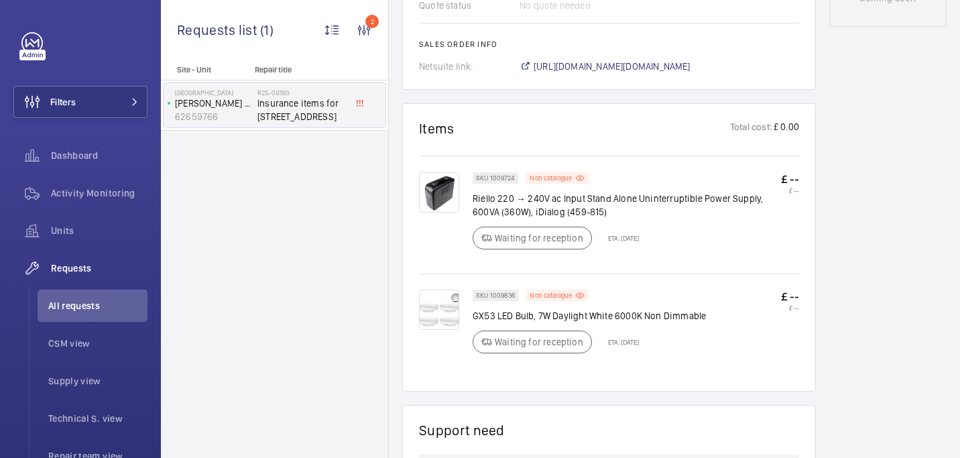
scroll to position [771, 0]
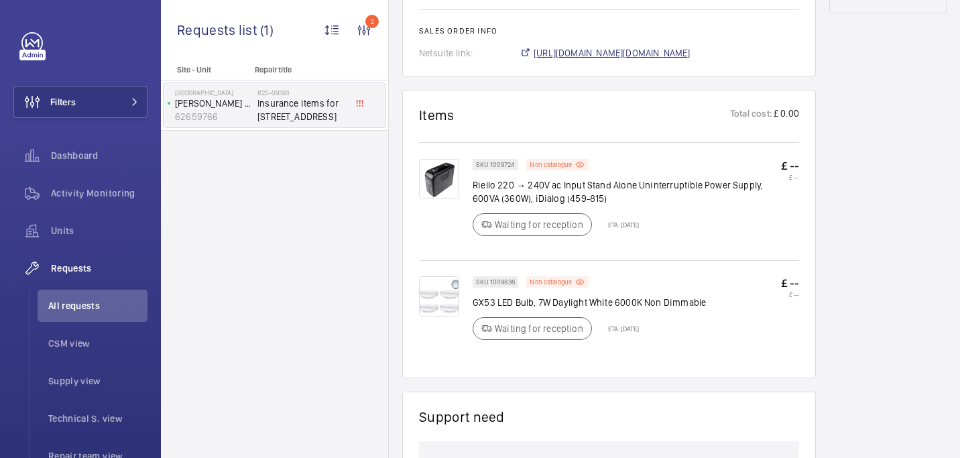
click at [613, 55] on span "https://6461500.app.netsuite.com/app/accounting/transactions/salesord.nl?id=285…" at bounding box center [611, 52] width 157 height 13
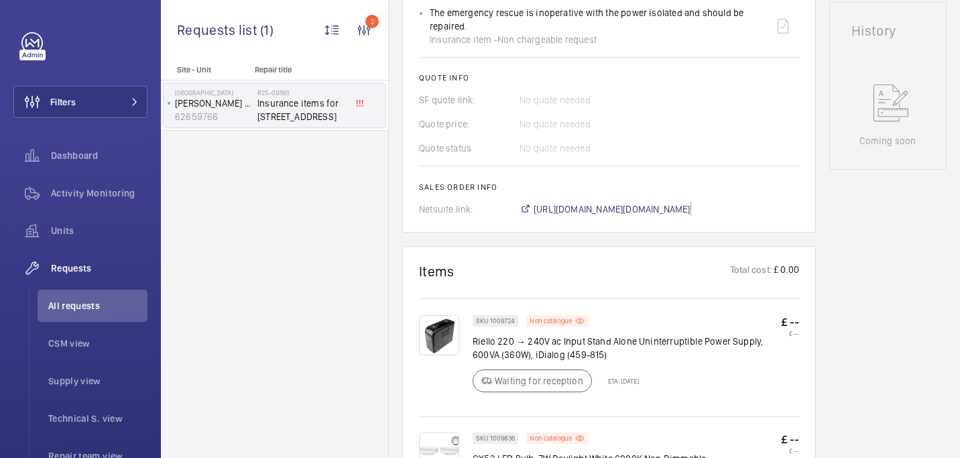
scroll to position [408, 0]
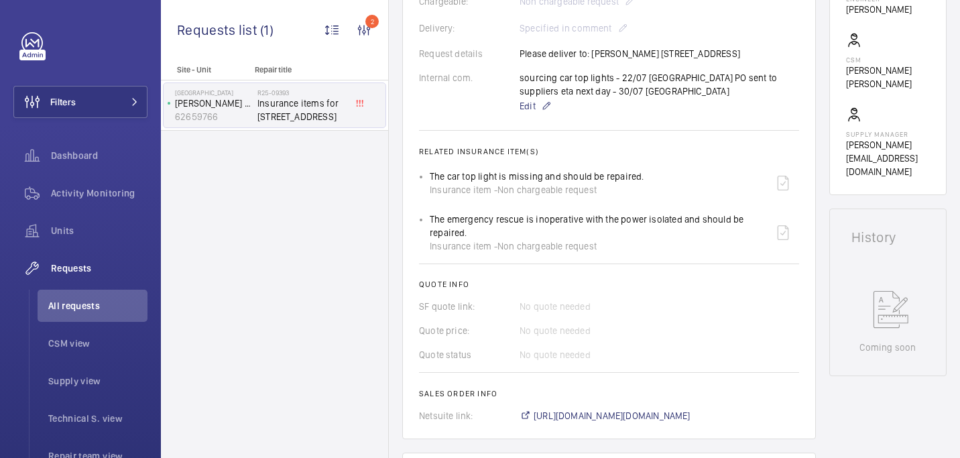
click at [597, 426] on wm-front-card "Engineers requests R25-09393 A repair request was created on 2025-07-10 for ins…" at bounding box center [608, 81] width 413 height 716
click at [594, 411] on span "https://6461500.app.netsuite.com/app/accounting/transactions/salesord.nl?id=285…" at bounding box center [611, 415] width 157 height 13
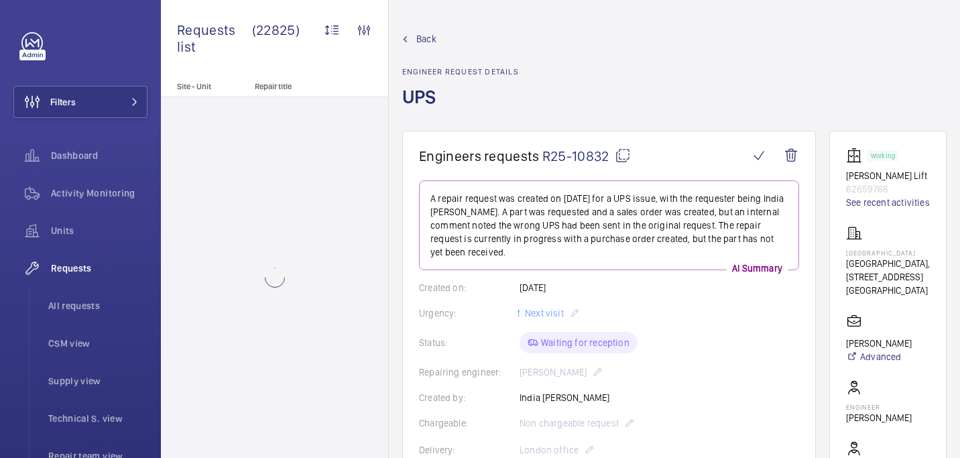
scroll to position [545, 0]
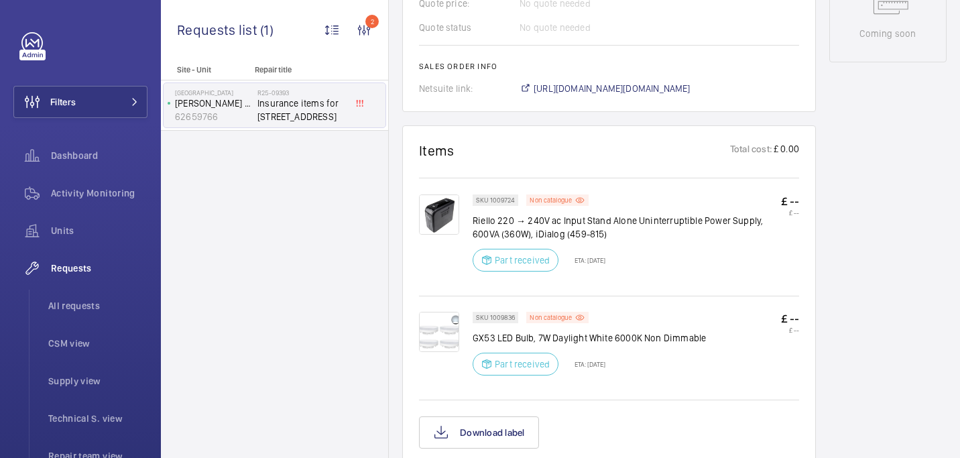
scroll to position [839, 0]
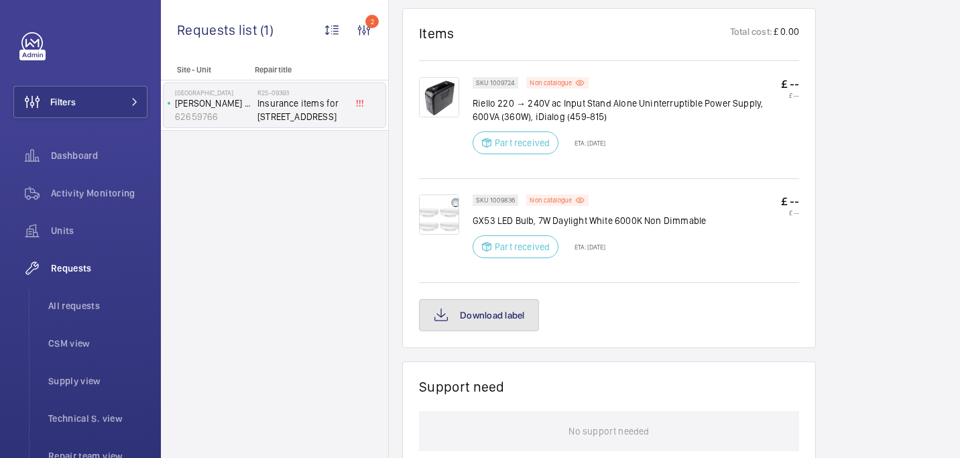
click at [487, 324] on button "Download label" at bounding box center [479, 315] width 120 height 32
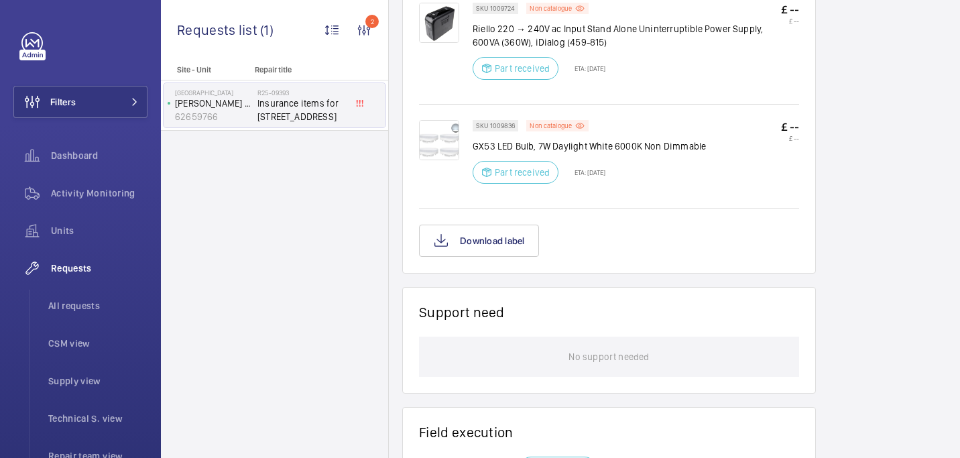
scroll to position [918, 0]
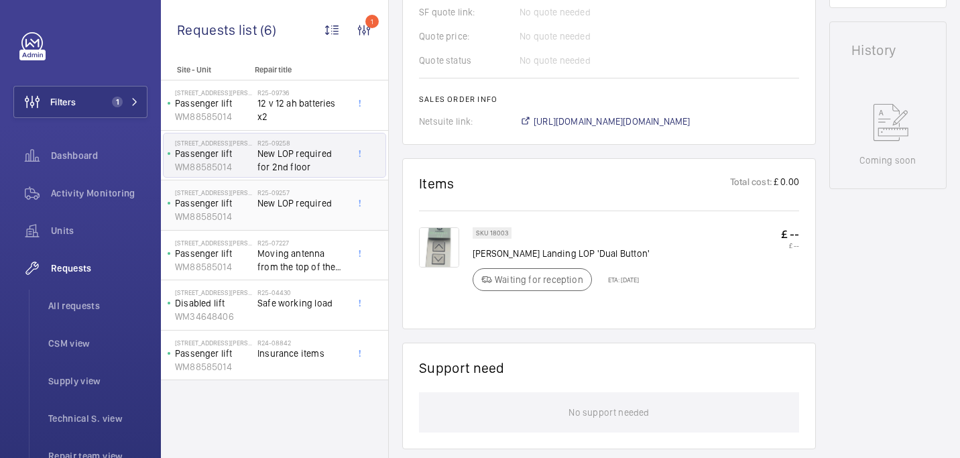
scroll to position [643, 0]
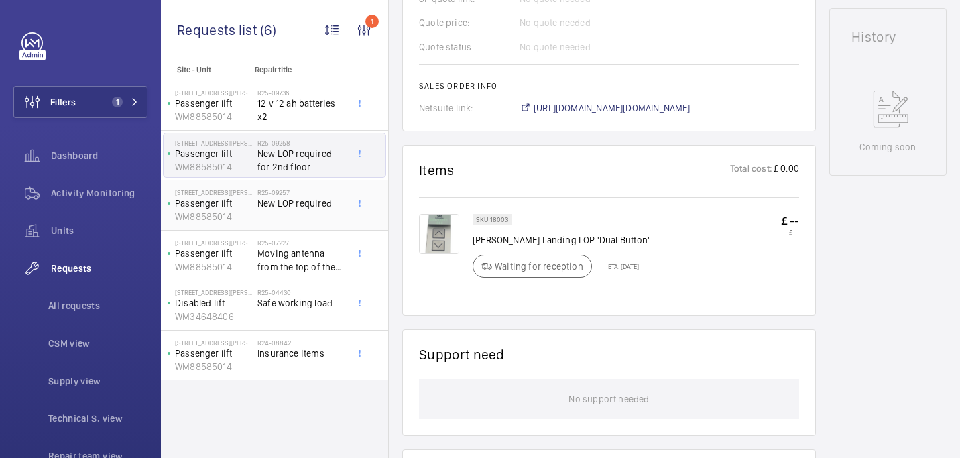
click at [261, 209] on span "New LOP required" at bounding box center [301, 202] width 88 height 13
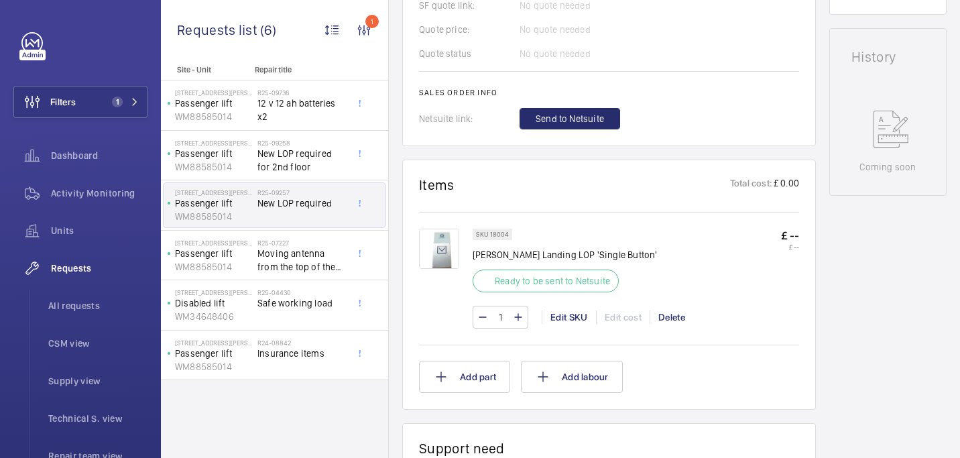
scroll to position [627, 0]
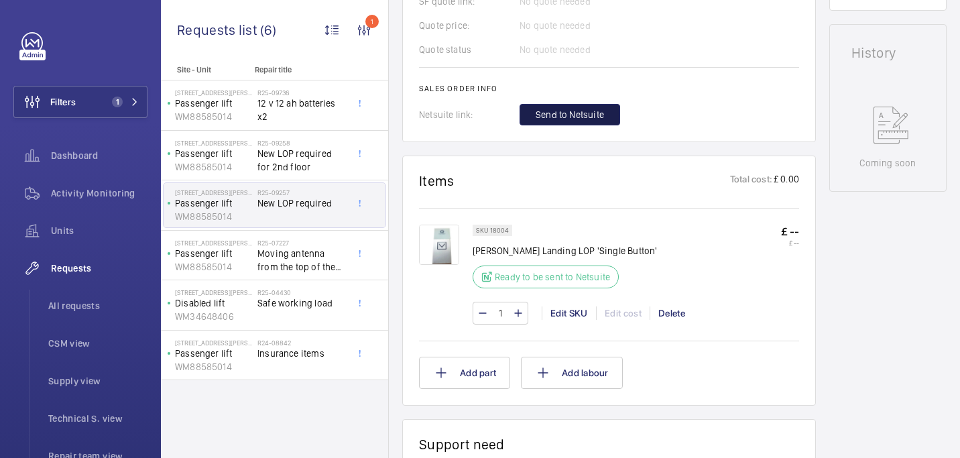
click at [573, 117] on span "Send to Netsuite" at bounding box center [569, 114] width 68 height 13
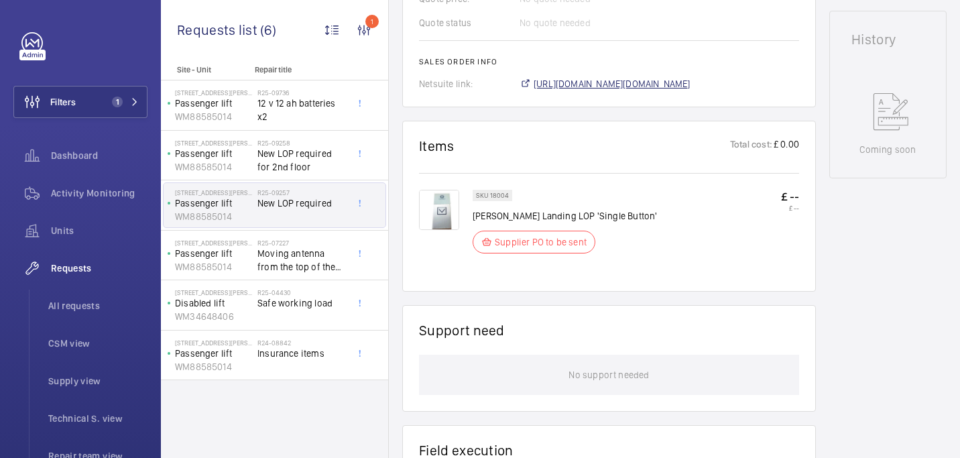
scroll to position [654, 0]
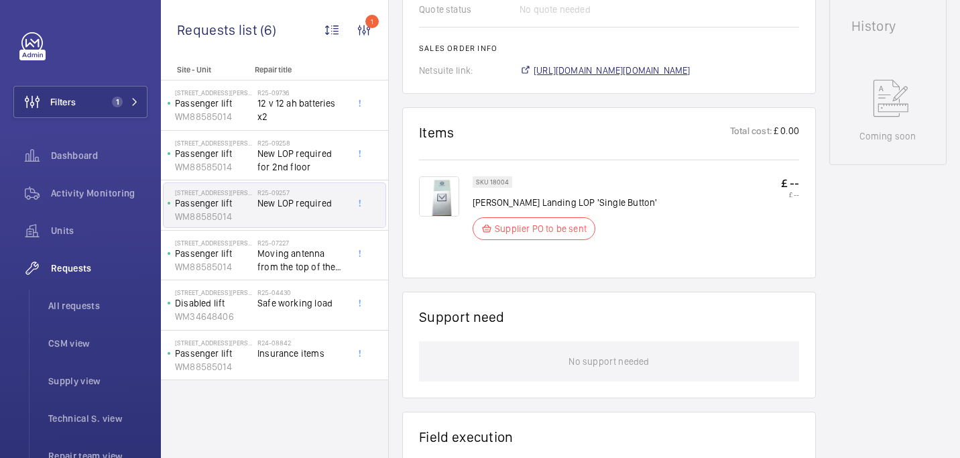
click at [539, 74] on span "[URL][DOMAIN_NAME][DOMAIN_NAME]" at bounding box center [611, 70] width 157 height 13
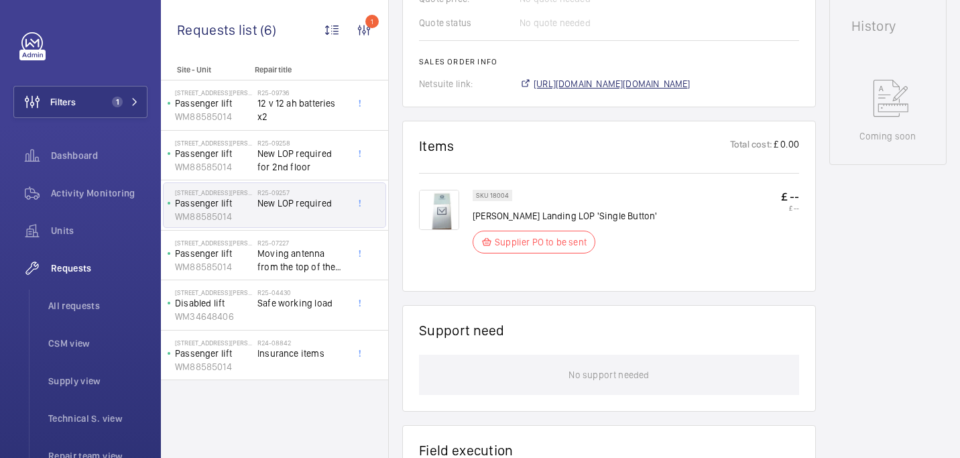
scroll to position [667, 0]
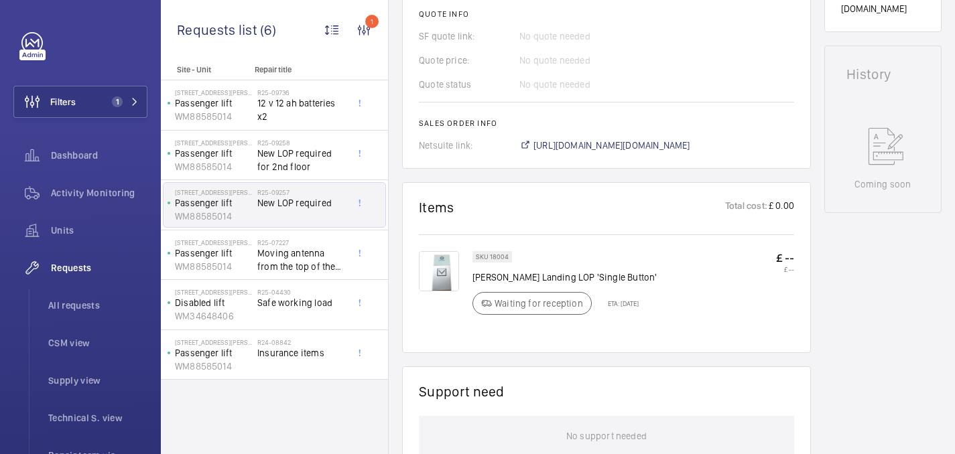
scroll to position [608, 0]
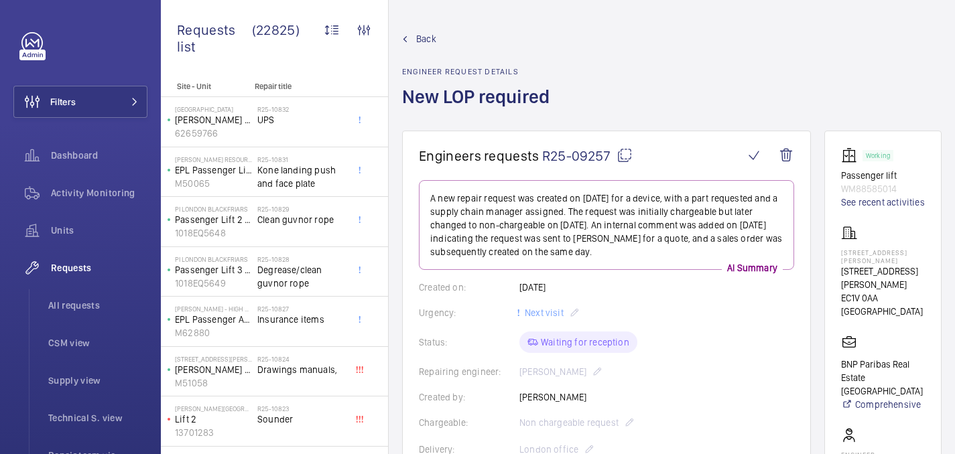
scroll to position [814, 0]
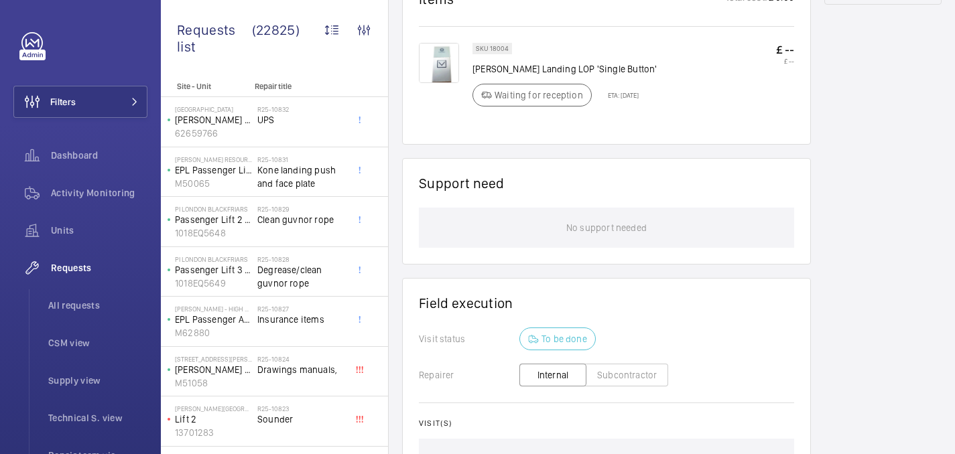
click at [440, 77] on img at bounding box center [439, 63] width 40 height 40
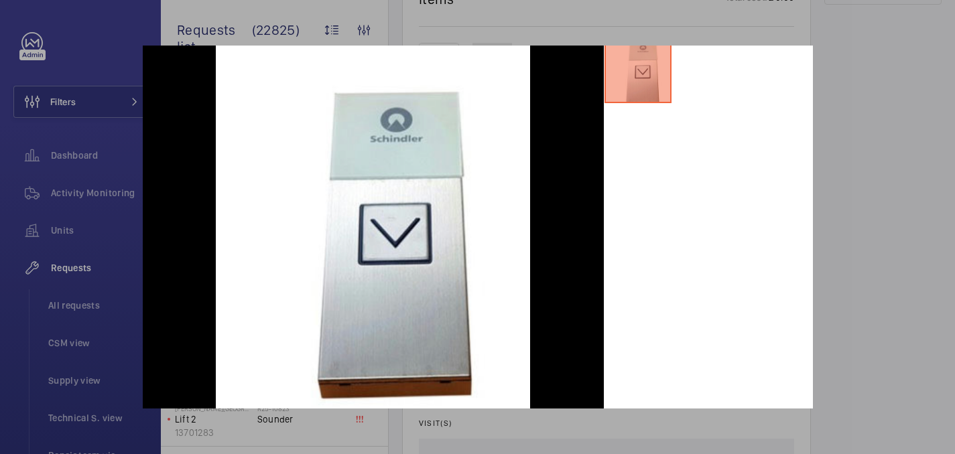
scroll to position [71, 0]
click at [875, 127] on div at bounding box center [477, 227] width 955 height 454
